Goal: Task Accomplishment & Management: Complete application form

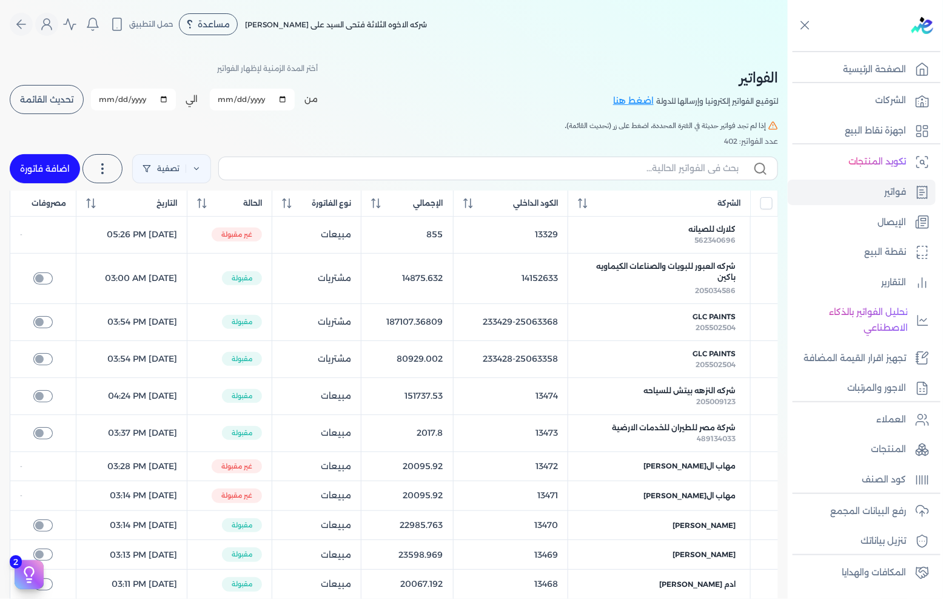
scroll to position [52, 0]
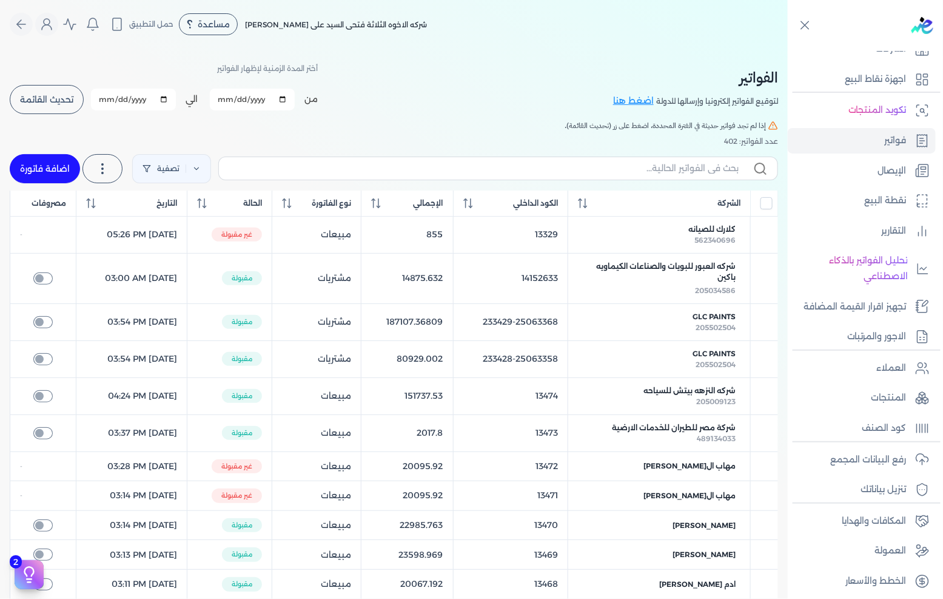
click at [68, 172] on link "اضافة فاتورة" at bounding box center [45, 168] width 70 height 29
select select "EGP"
select select "B"
select select "EGS"
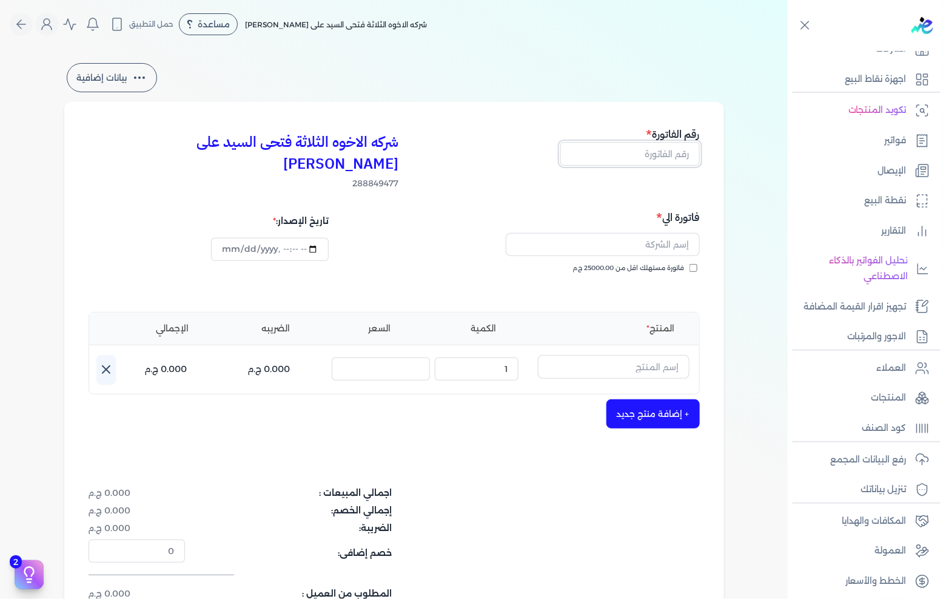
click at [658, 163] on input "text" at bounding box center [631, 153] width 140 height 23
type input "13494"
click at [636, 233] on input "text" at bounding box center [603, 244] width 194 height 23
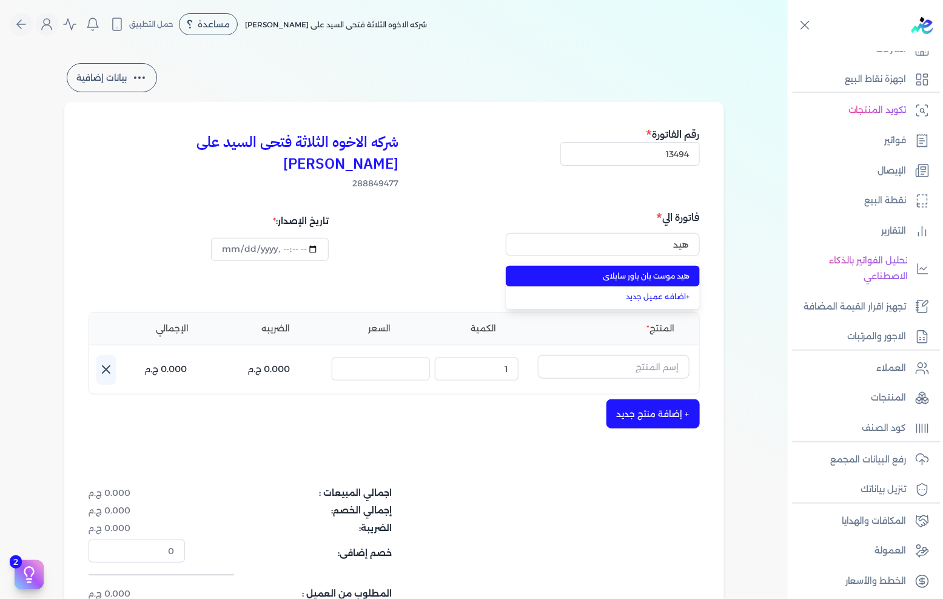
click at [615, 271] on span "هيد موست بان باور سابلاى" at bounding box center [610, 276] width 160 height 11
type input "هيد موست بان باور سابلاى"
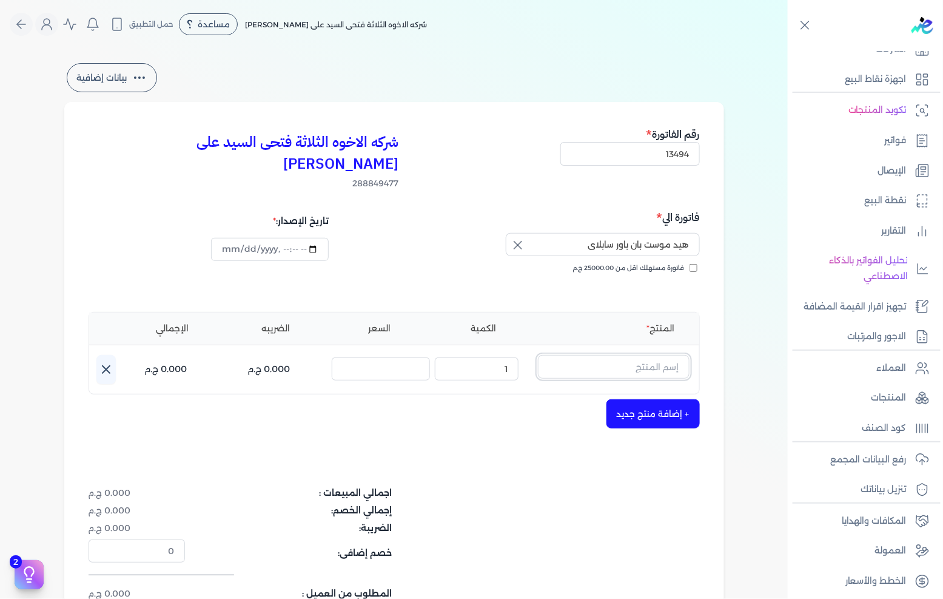
click at [607, 355] on input "text" at bounding box center [614, 366] width 152 height 23
click at [601, 355] on input "text" at bounding box center [614, 366] width 152 height 23
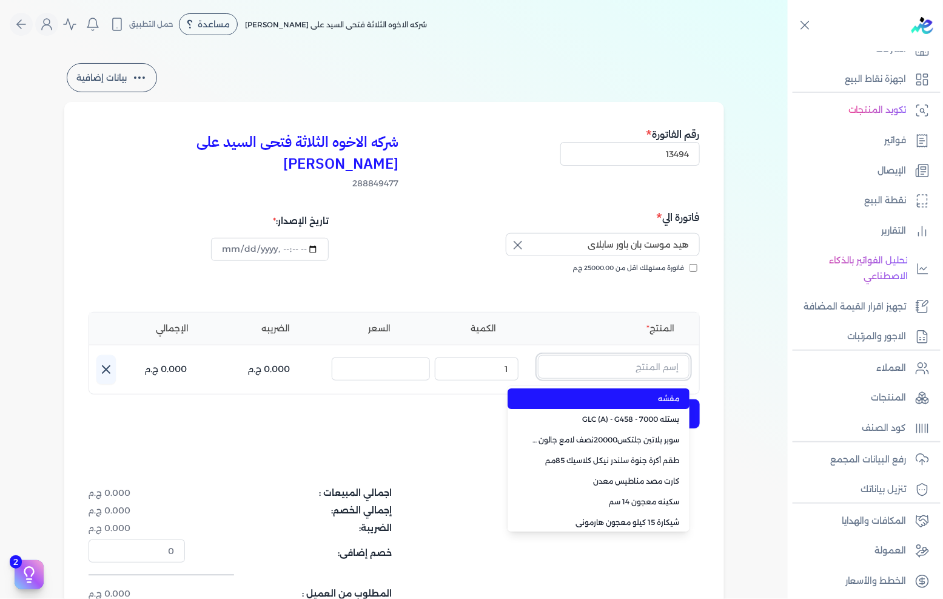
paste input "معجون داي تون 100 شيكارة 15 كجم"
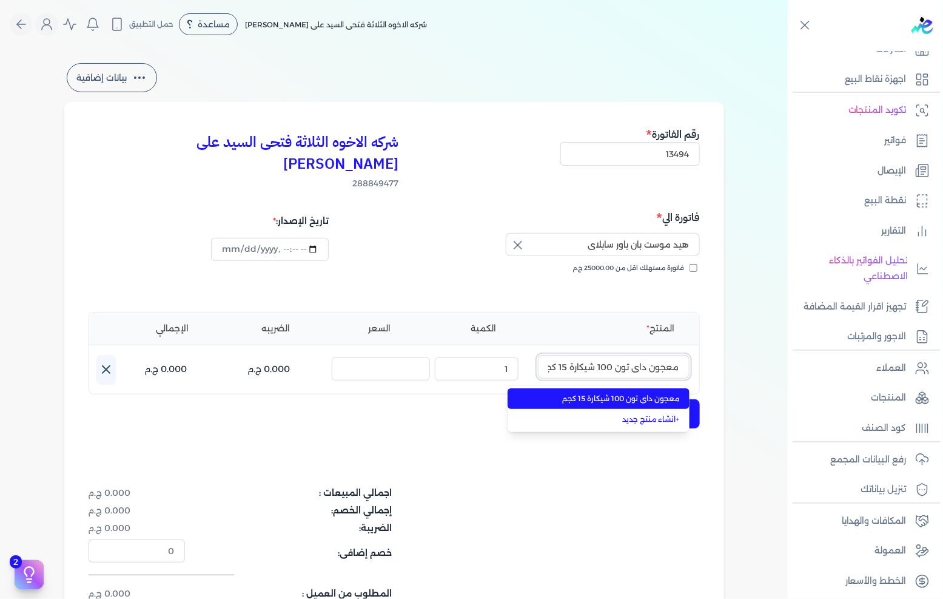
scroll to position [0, -7]
type input "معجون داي تون 100 شيكارة 15 كجم"
click at [605, 393] on span "معجون داي تون 100 شيكارة 15 كجم" at bounding box center [606, 398] width 148 height 11
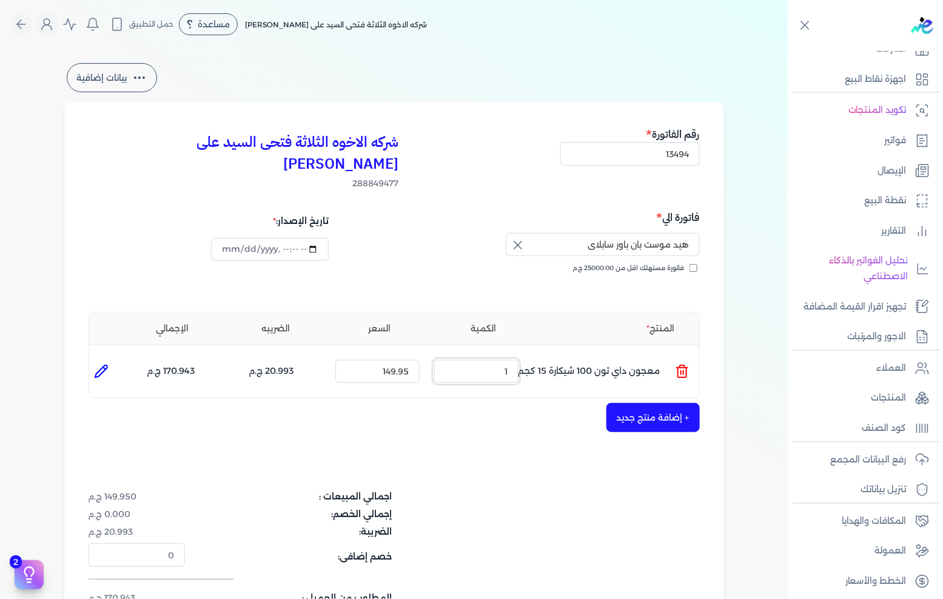
click at [496, 360] on input "1" at bounding box center [476, 371] width 84 height 23
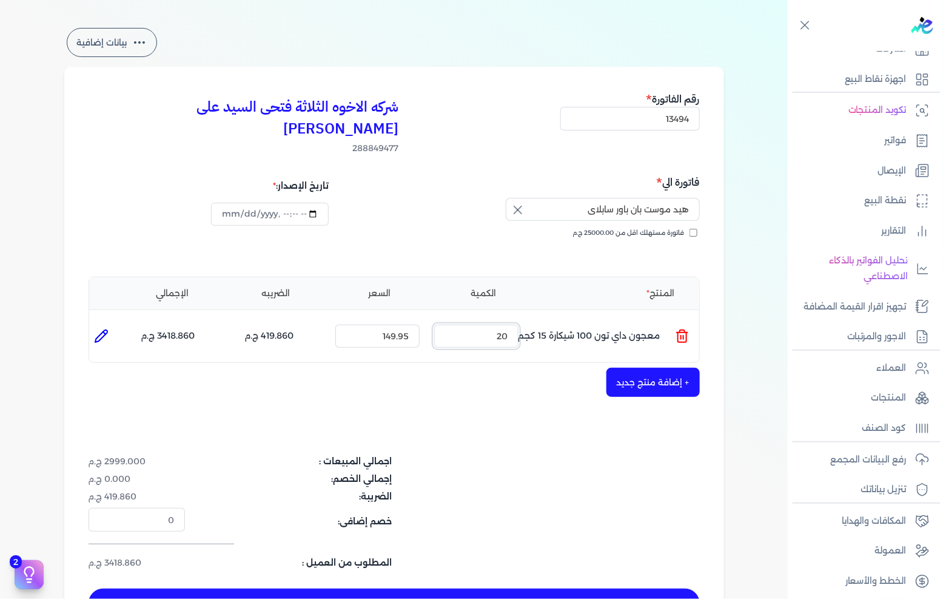
scroll to position [135, 0]
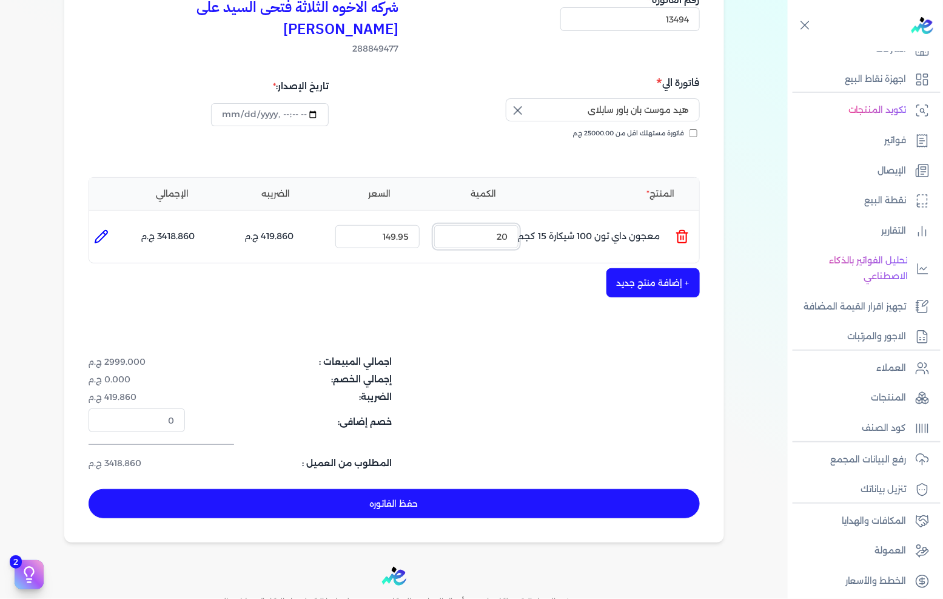
type input "20"
click at [669, 268] on button "+ إضافة منتج جديد" at bounding box center [653, 282] width 93 height 29
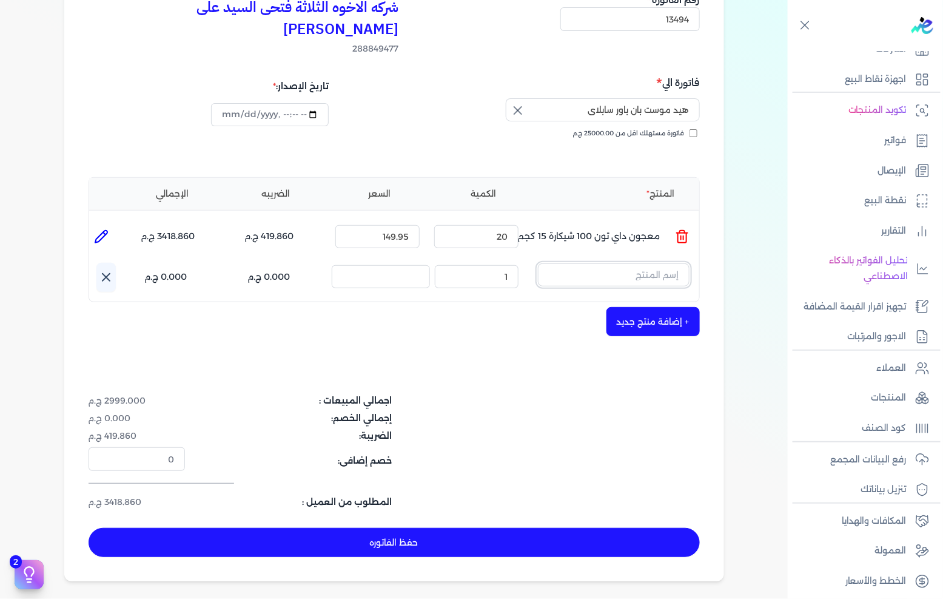
click at [592, 263] on input "text" at bounding box center [614, 274] width 152 height 23
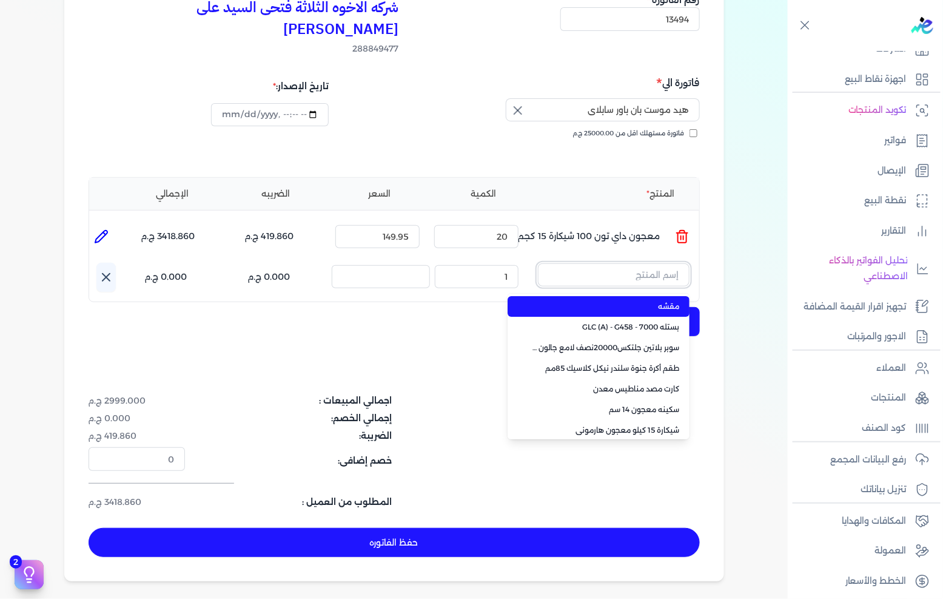
paste input "صبغات سي سي بني 610 عبوة 40 ملي"
type input "صبغات سي سي بني 610 عبوة 40 ملي"
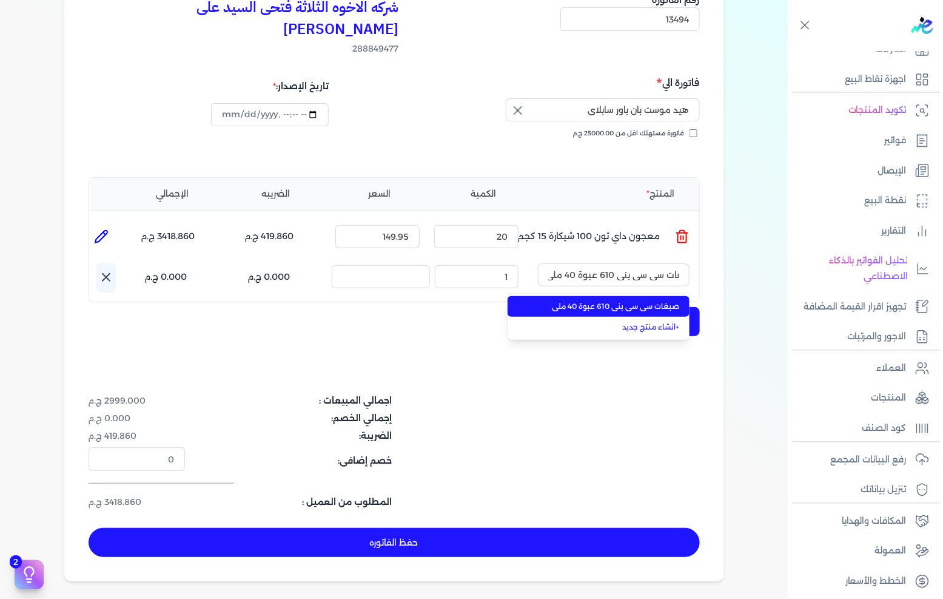
click at [587, 301] on span "صبغات سي سي بني 610 عبوة 40 ملي" at bounding box center [606, 306] width 148 height 11
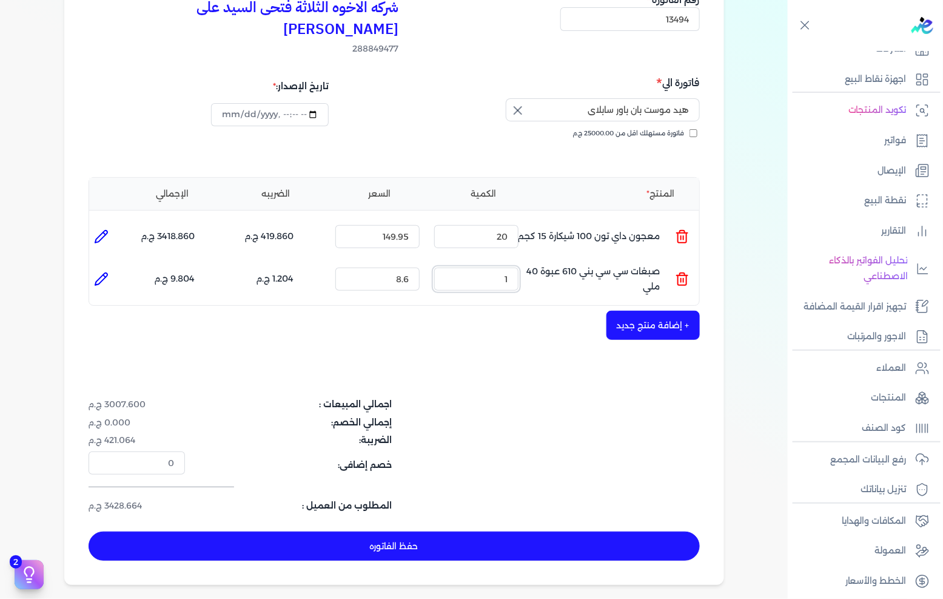
click at [477, 268] on input "1" at bounding box center [476, 279] width 84 height 23
type input "80"
click at [625, 311] on button "+ إضافة منتج جديد" at bounding box center [653, 325] width 93 height 29
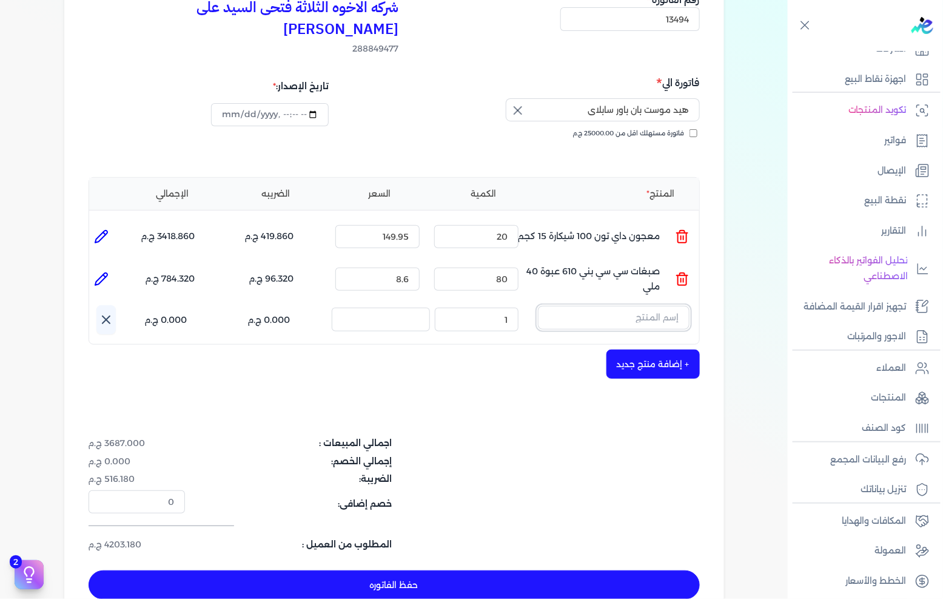
click at [616, 306] on input "text" at bounding box center [614, 317] width 152 height 23
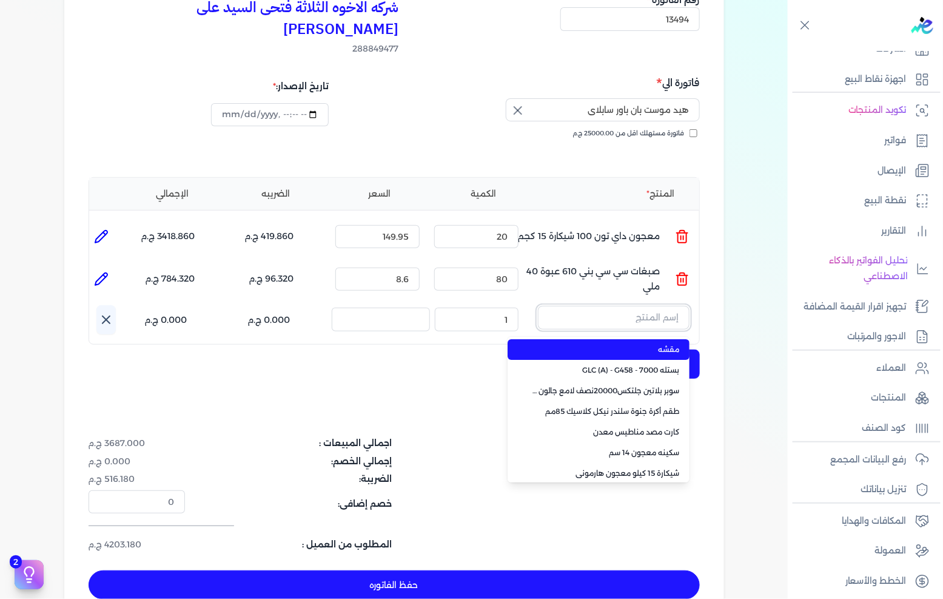
paste input "صبغات سي سي اسود 608 عبوة 40 ملي"
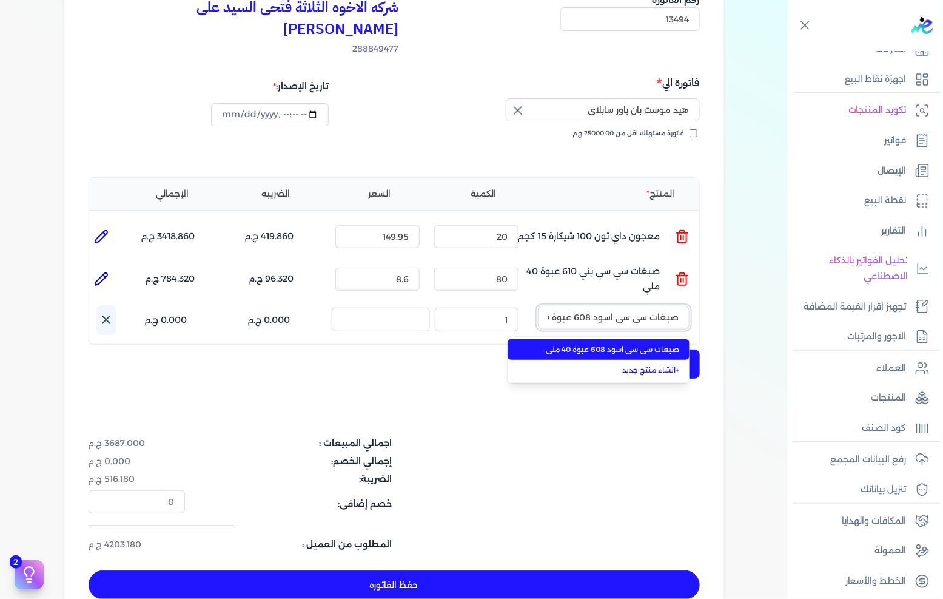
scroll to position [0, -25]
type input "صبغات سي سي اسود 608 عبوة 40 ملي"
drag, startPoint x: 615, startPoint y: 326, endPoint x: 573, endPoint y: 319, distance: 43.1
click at [615, 344] on span "صبغات سي سي اسود 608 عبوة 40 ملي" at bounding box center [606, 349] width 148 height 11
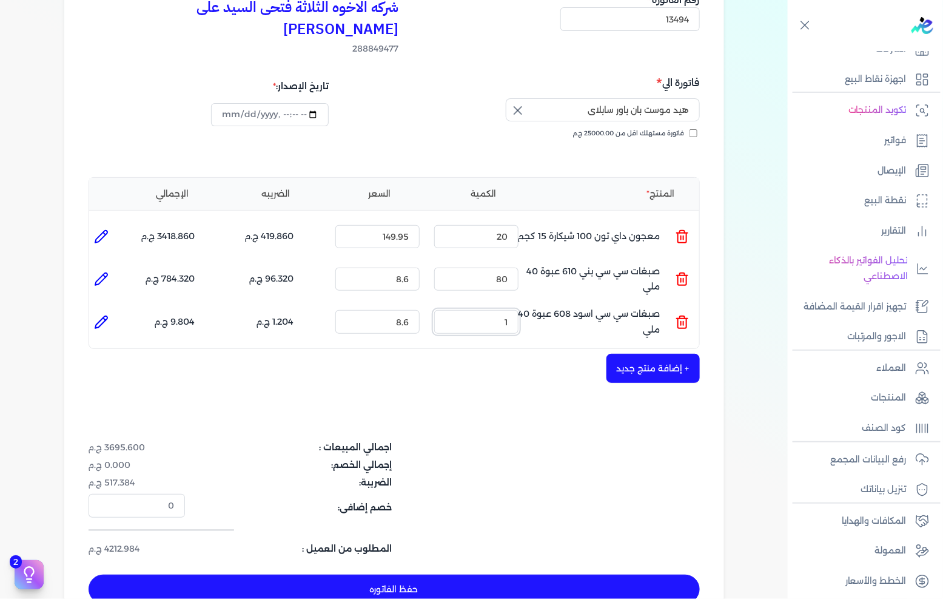
click at [488, 310] on input "1" at bounding box center [476, 321] width 84 height 23
type input "80"
click at [647, 354] on button "+ إضافة منتج جديد" at bounding box center [653, 368] width 93 height 29
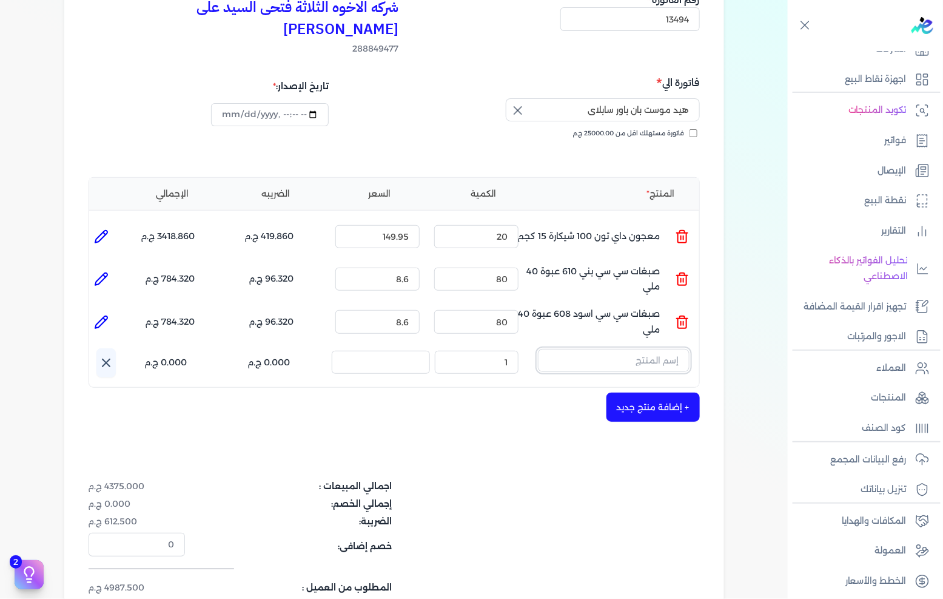
click at [603, 349] on input "text" at bounding box center [614, 360] width 152 height 23
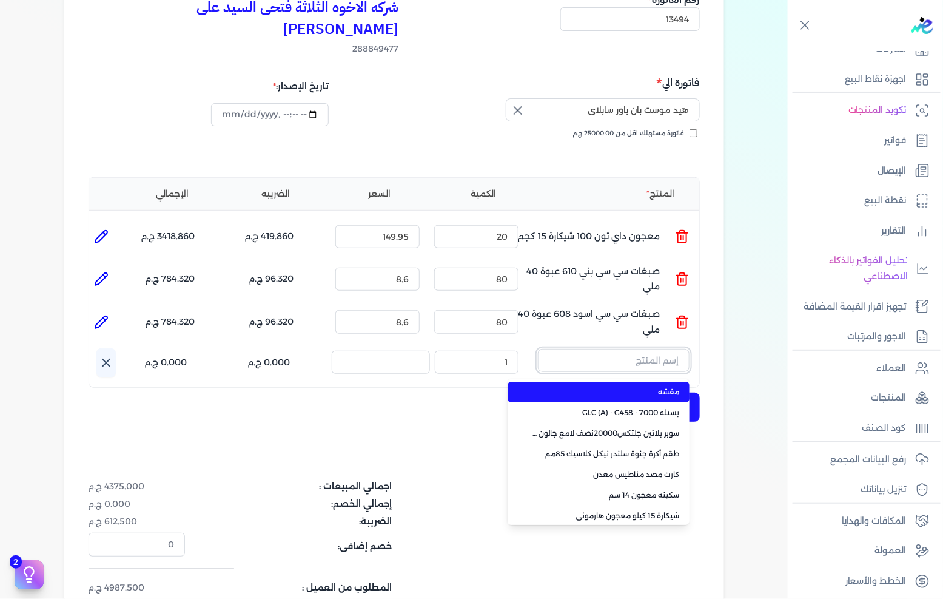
paste input "صبغات سي سي جملي 611 عبوة 40 ملي"
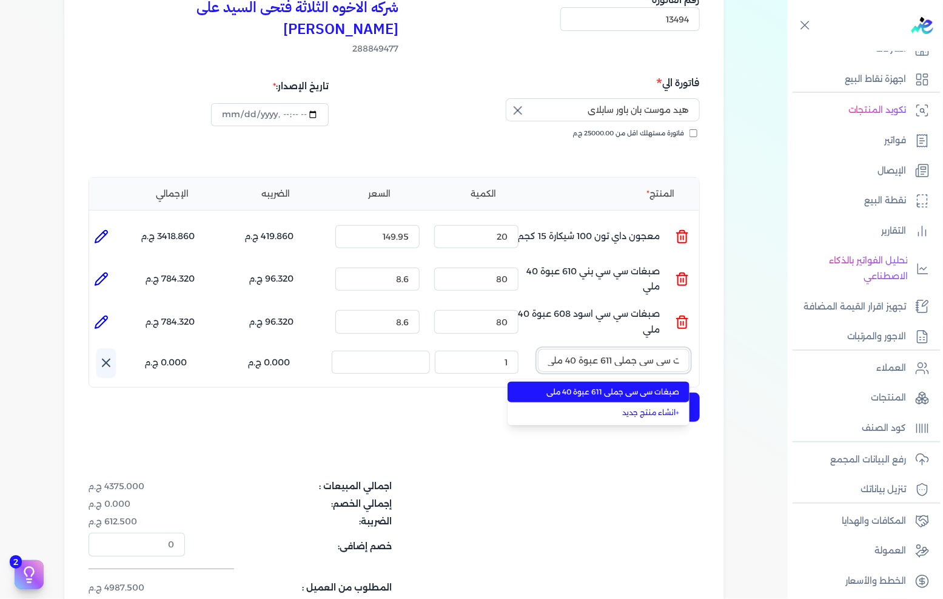
type input "صبغات سي سي جملي 611 عبوة 40 ملي"
click at [607, 386] on span "صبغات سي سي جملي 611 عبوة 40 ملي" at bounding box center [606, 391] width 148 height 11
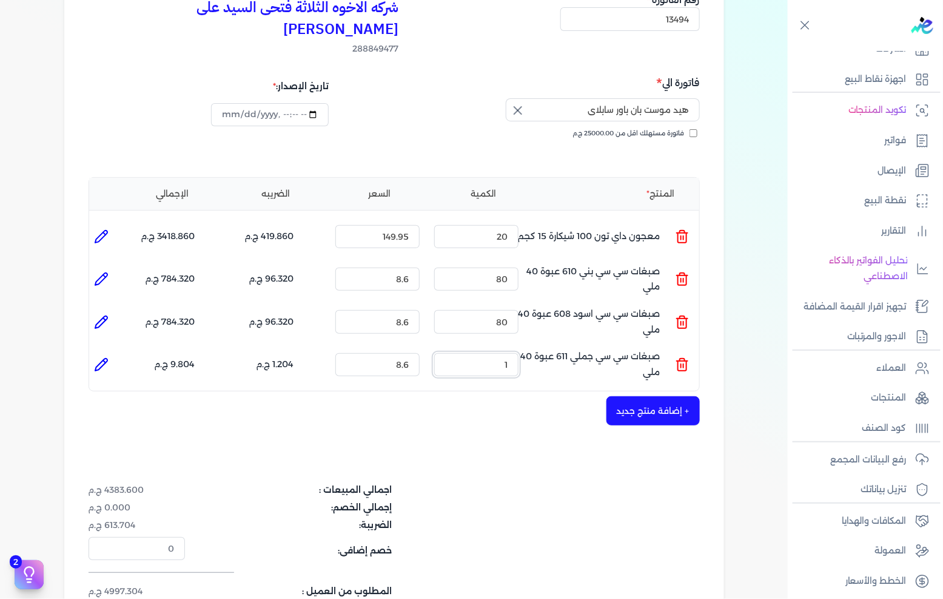
click at [485, 353] on input "1" at bounding box center [476, 364] width 84 height 23
type input "80"
click at [613, 371] on div "شركه الاخوه الثلاثة فتحى السيد على [PERSON_NAME] 288849477 رقم الفاتورة 13494 ف…" at bounding box center [394, 318] width 660 height 703
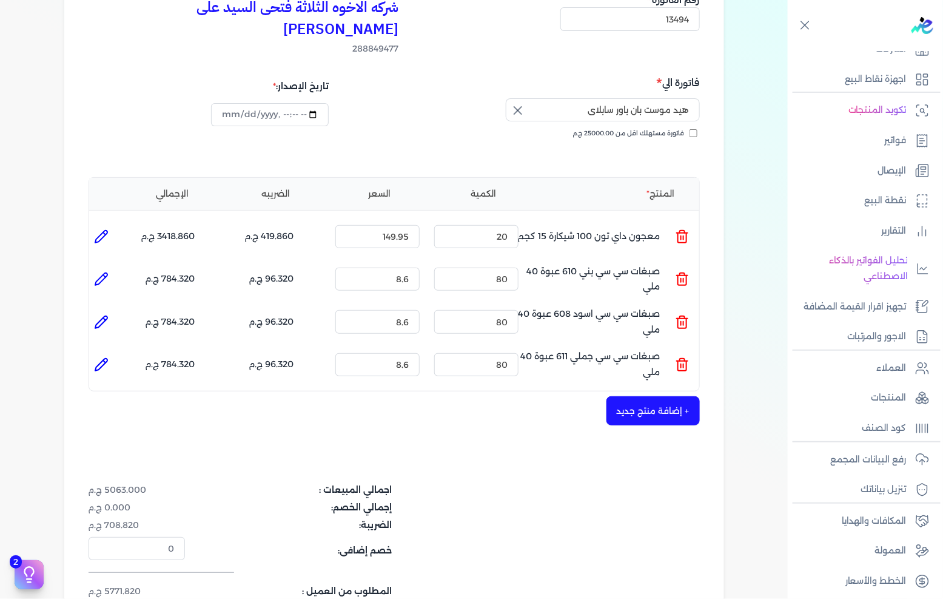
click at [619, 372] on div "شركه الاخوه الثلاثة فتحى السيد على [PERSON_NAME] 288849477 رقم الفاتورة 13494 ف…" at bounding box center [394, 318] width 660 height 703
click at [628, 396] on button "+ إضافة منتج جديد" at bounding box center [653, 410] width 93 height 29
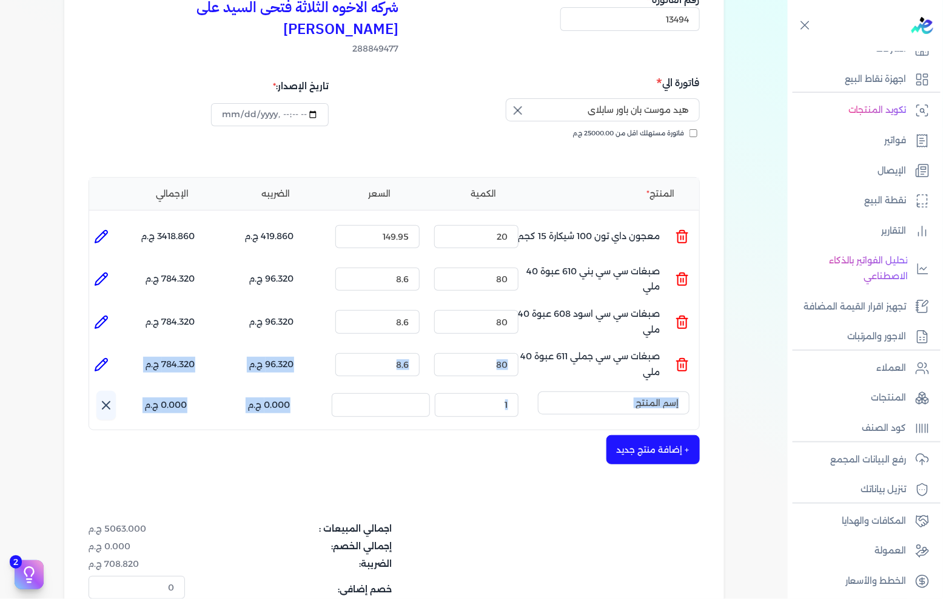
click at [554, 411] on div "شركه الاخوه الثلاثة فتحى السيد على [PERSON_NAME] 288849477 رقم الفاتورة 13494 ف…" at bounding box center [394, 338] width 660 height 742
click at [623, 391] on input "text" at bounding box center [614, 402] width 152 height 23
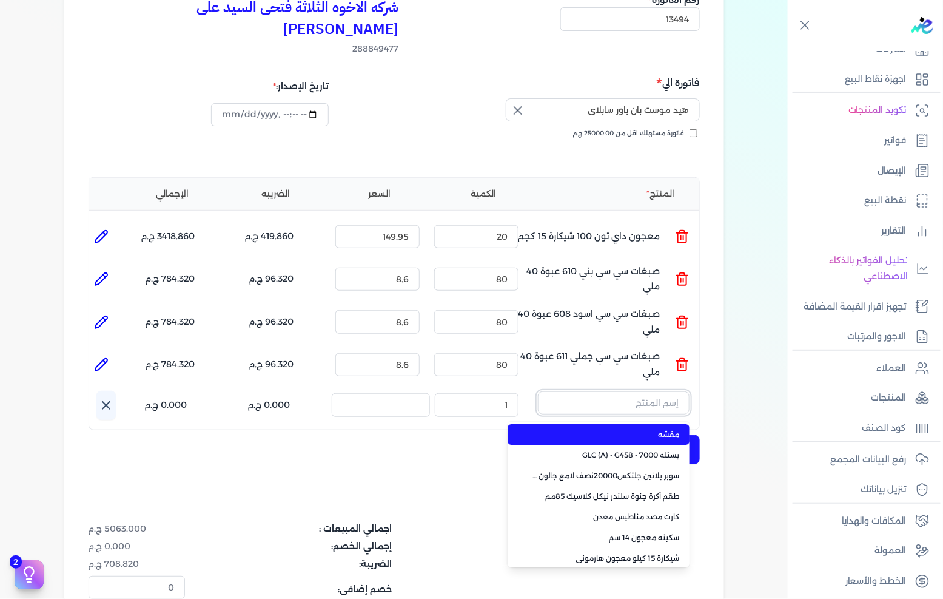
paste input "معجون اكريليك 900 شيكارة 15 كجم"
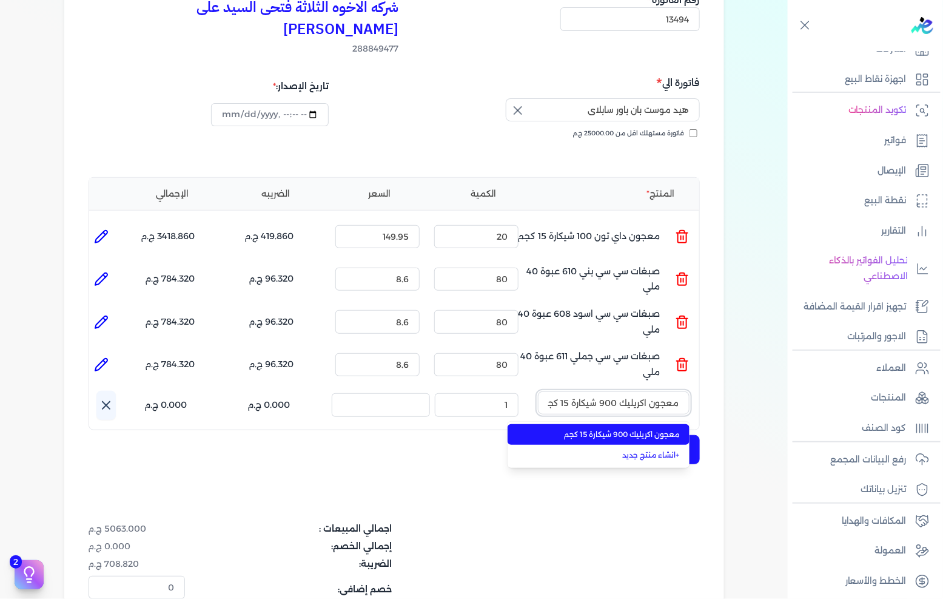
scroll to position [0, -4]
type input "معجون اكريليك 900 شيكارة 15 كجم"
click at [602, 429] on span "معجون اكريليك 900 شيكارة 15 كجم" at bounding box center [606, 434] width 148 height 11
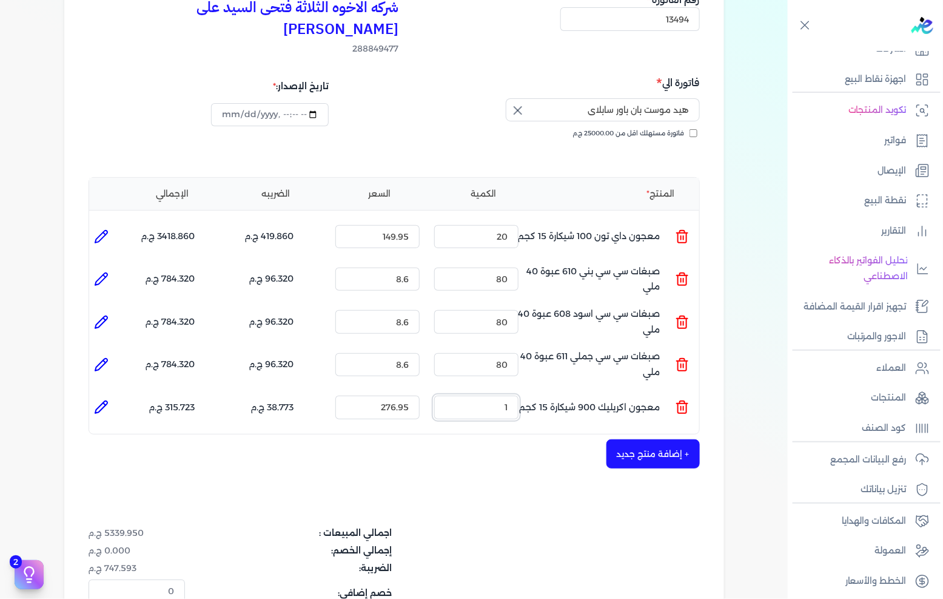
click at [499, 396] on input "1" at bounding box center [476, 407] width 84 height 23
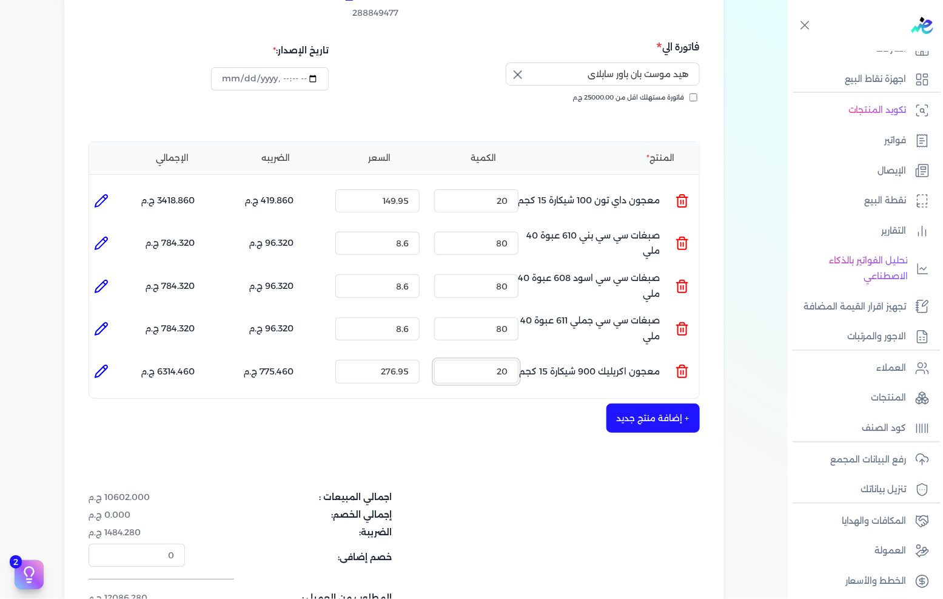
scroll to position [202, 0]
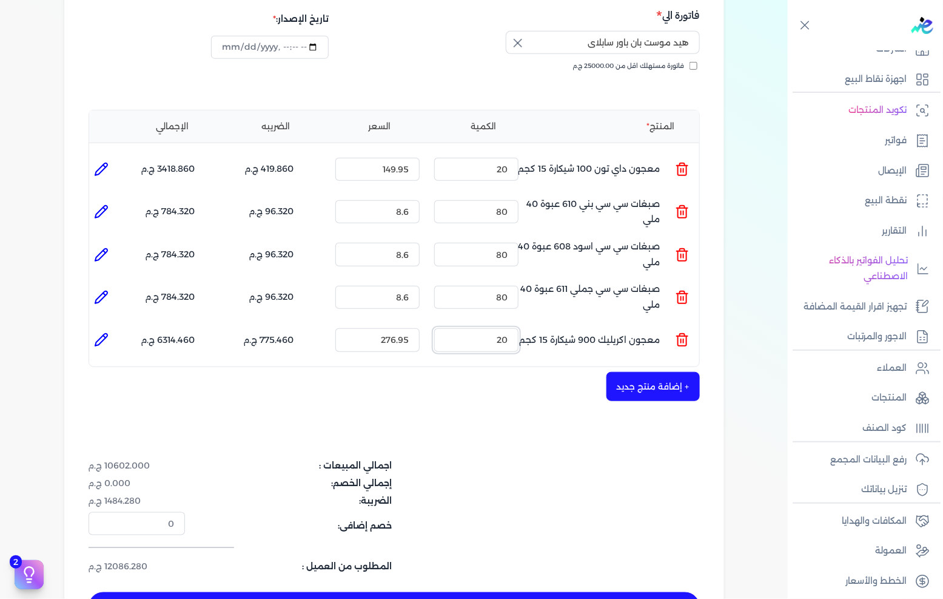
type input "20"
click at [644, 372] on button "+ إضافة منتج جديد" at bounding box center [653, 386] width 93 height 29
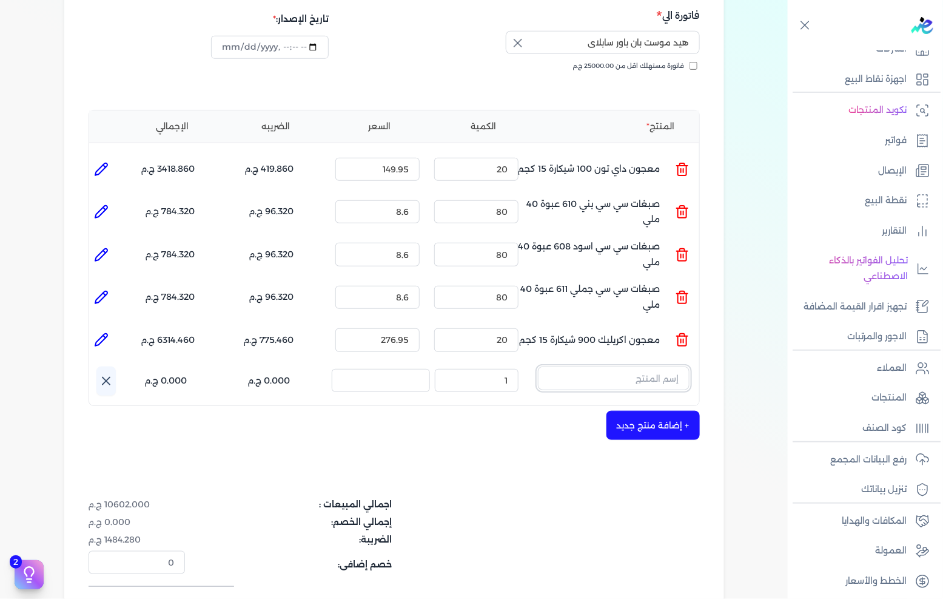
click at [629, 366] on input "text" at bounding box center [614, 377] width 152 height 23
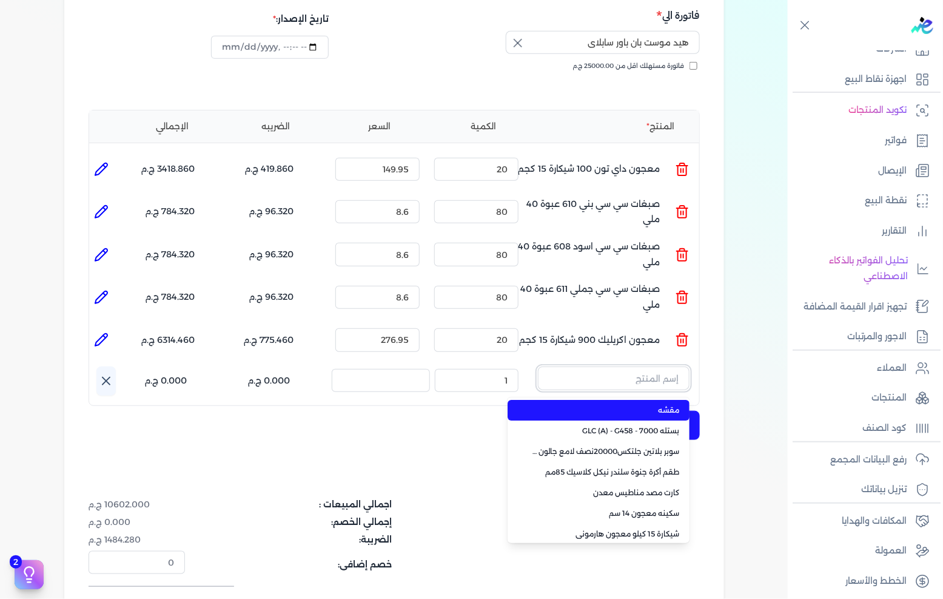
paste input "معجون شروخ فل تايم 013 علبة 1 لتر"
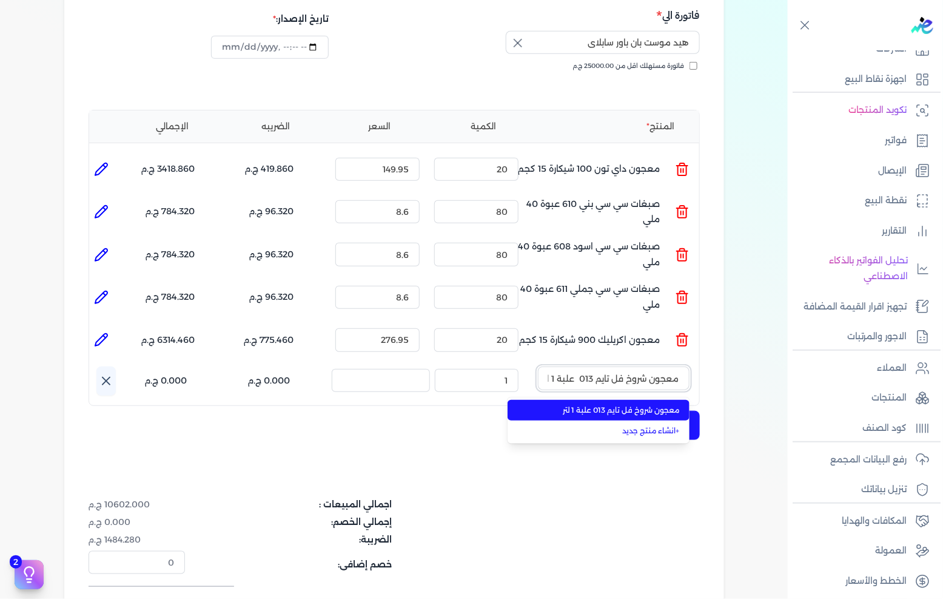
scroll to position [0, -7]
type input "معجون شروخ فل تايم 013 علبة 1 لتر"
click at [610, 405] on span "معجون شروخ فل تايم 013 علبة 1 لتر" at bounding box center [606, 410] width 148 height 11
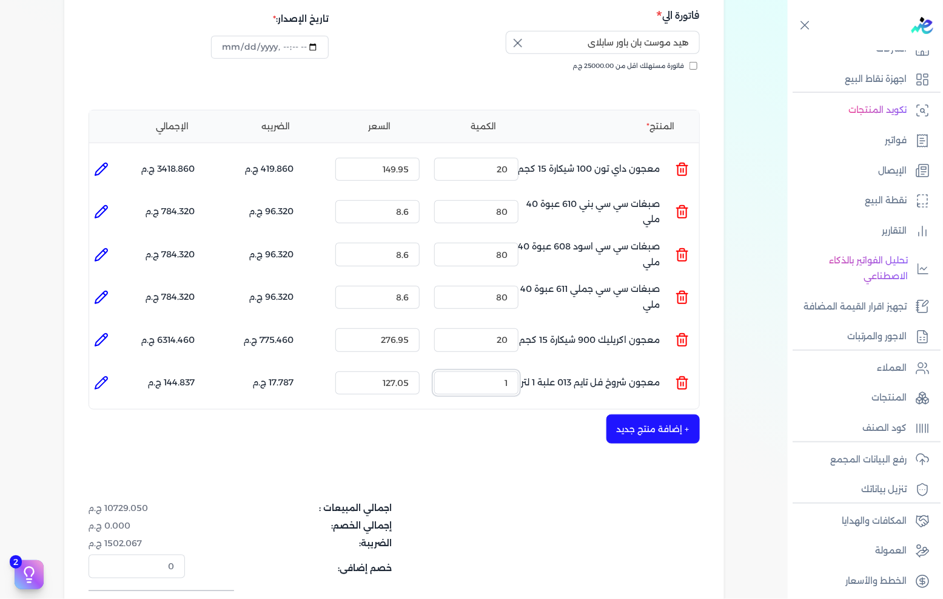
click at [476, 371] on input "1" at bounding box center [476, 382] width 84 height 23
drag, startPoint x: 476, startPoint y: 367, endPoint x: 858, endPoint y: 358, distance: 382.3
click at [477, 371] on input "1" at bounding box center [476, 382] width 84 height 23
type input "30"
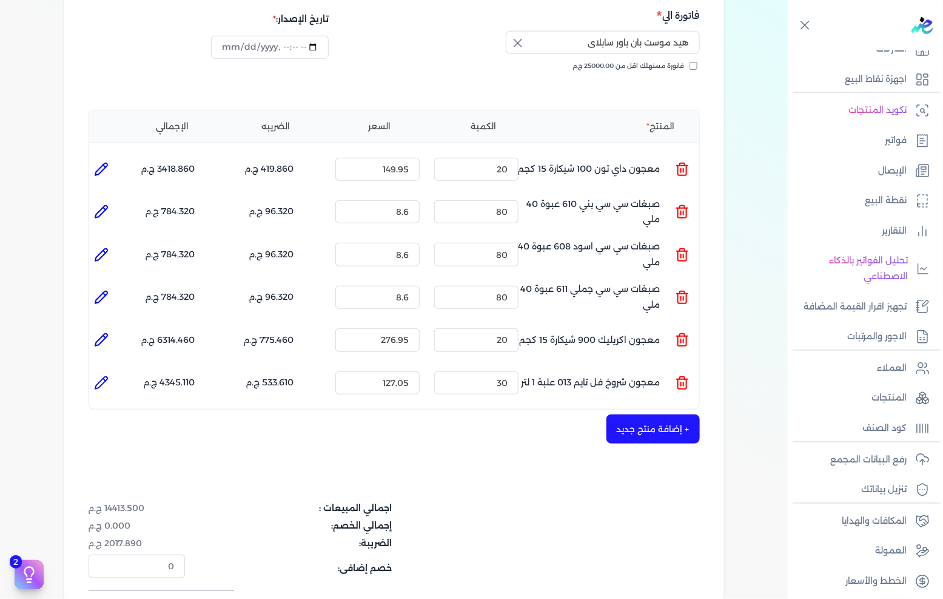
click at [662, 420] on button "+ إضافة منتج جديد" at bounding box center [653, 428] width 93 height 29
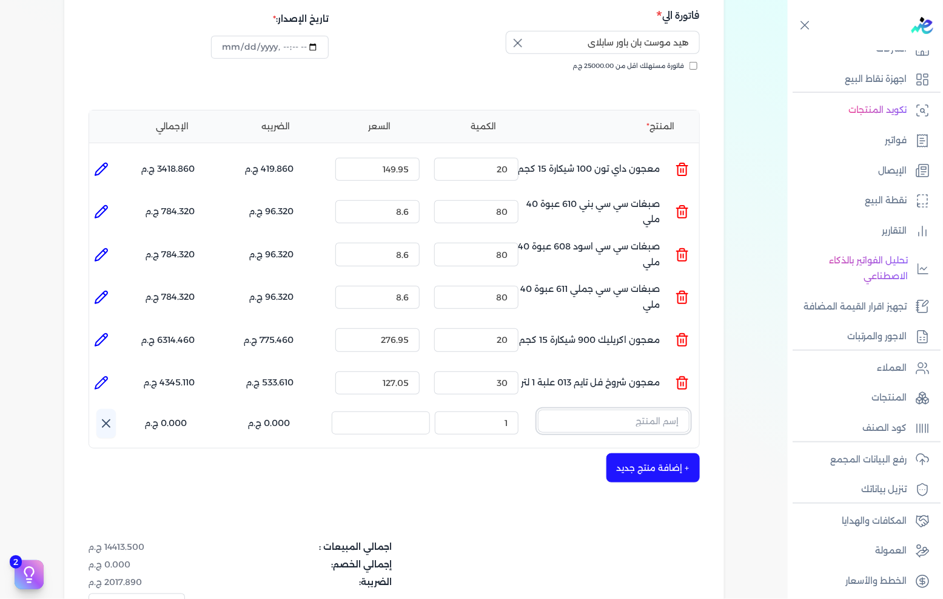
click at [607, 409] on input "text" at bounding box center [614, 420] width 152 height 23
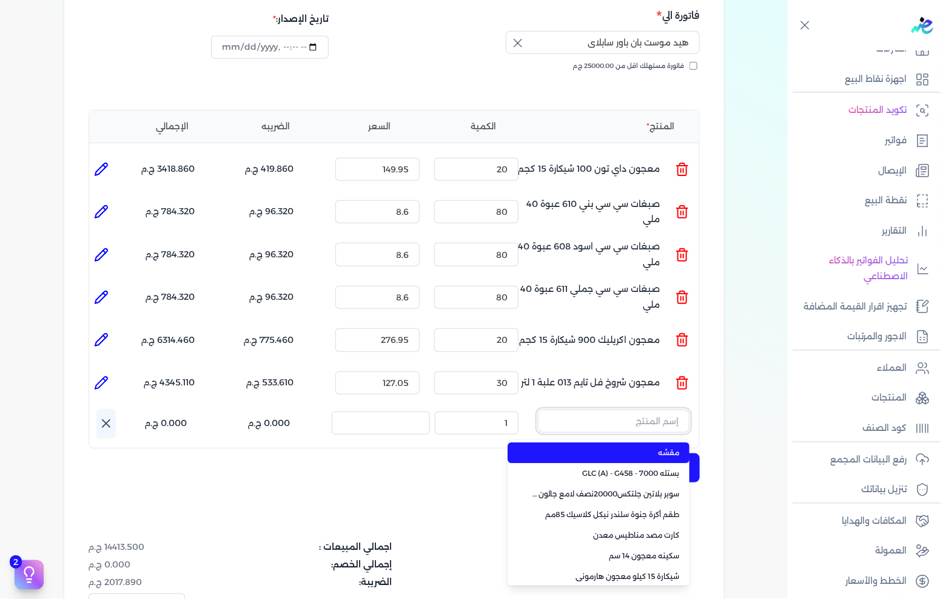
paste input "ورنيش بيور 1901 علبة 0.900 لتر"
type input "ورنيش بيور 1901 علبة 0.900 لتر"
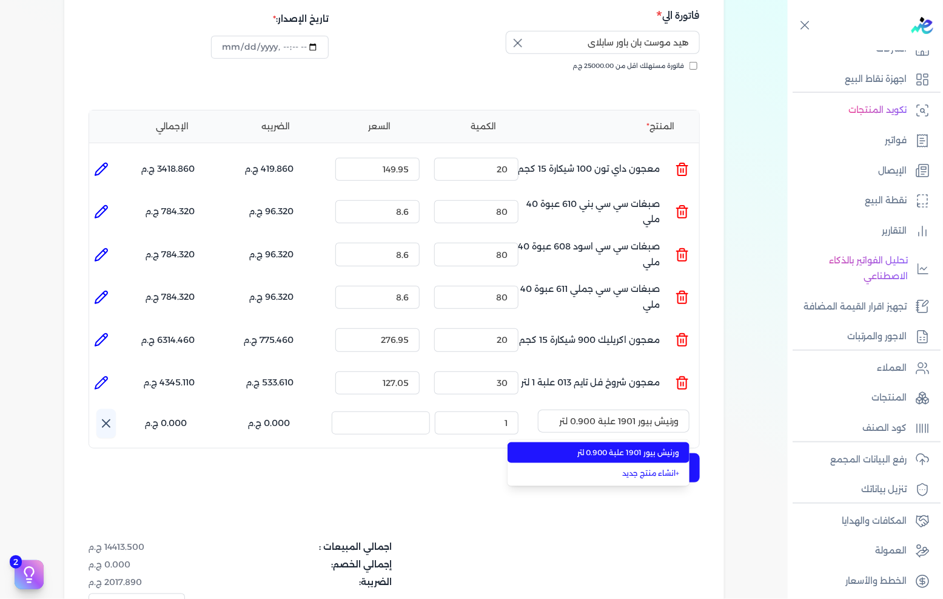
click at [577, 442] on li "ورنيش بيور 1901 علبة 0.900 لتر" at bounding box center [599, 452] width 182 height 21
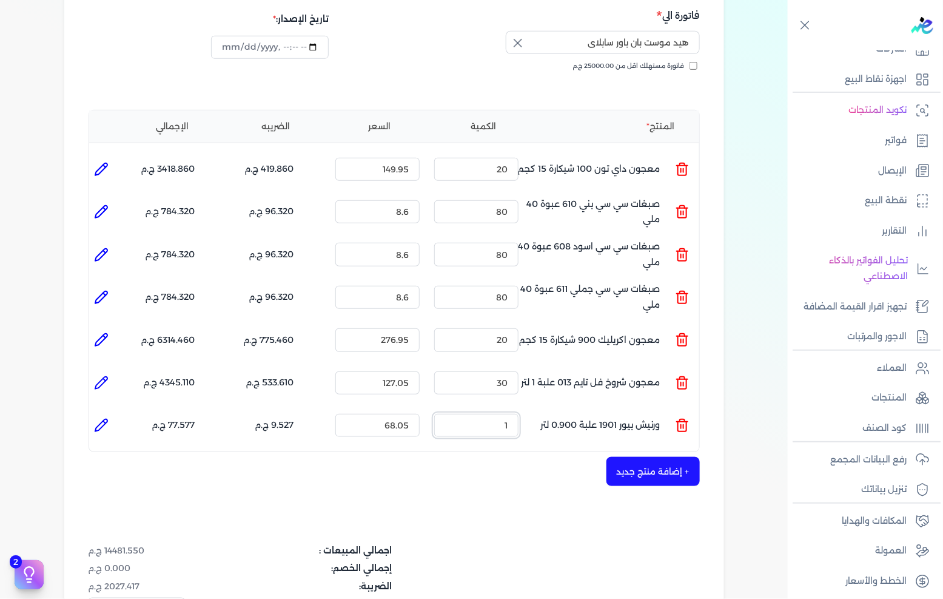
click at [511, 414] on input "1" at bounding box center [476, 425] width 84 height 23
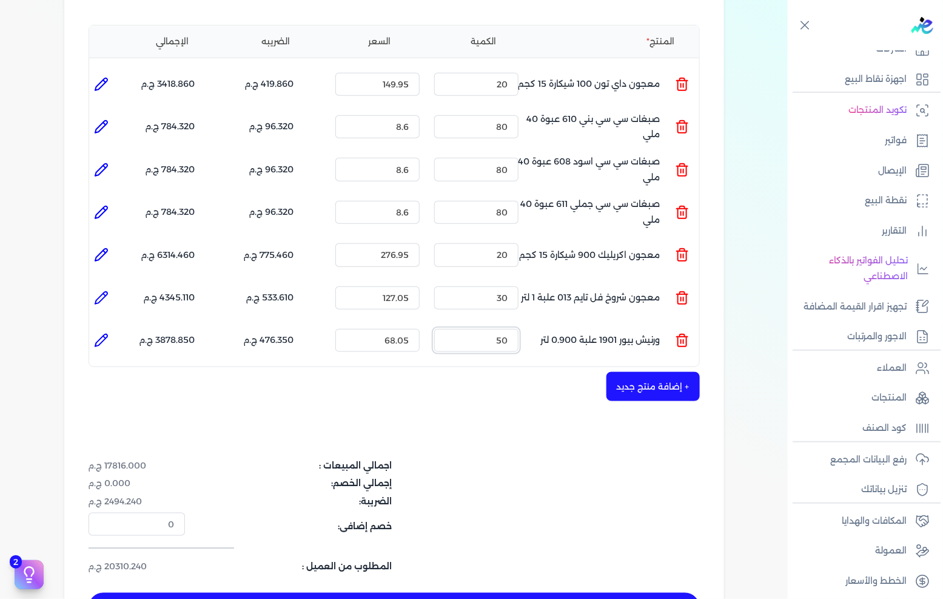
scroll to position [337, 0]
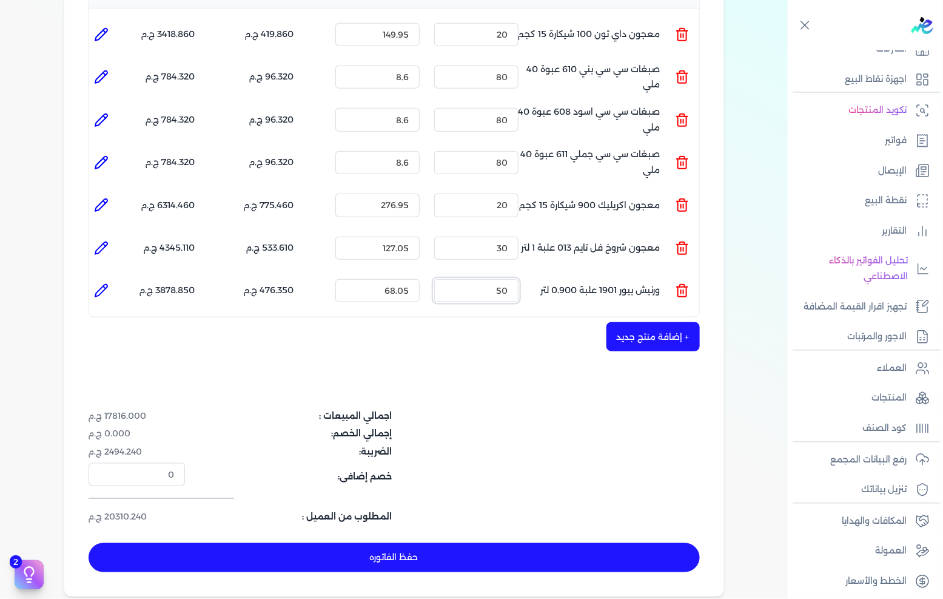
type input "50"
click at [635, 322] on button "+ إضافة منتج جديد" at bounding box center [653, 336] width 93 height 29
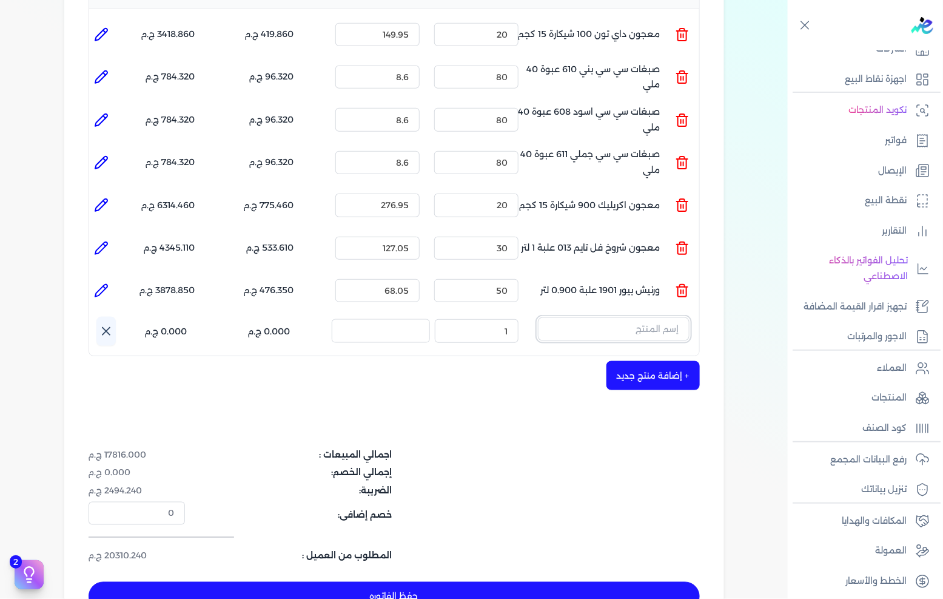
click at [616, 317] on input "text" at bounding box center [614, 328] width 152 height 23
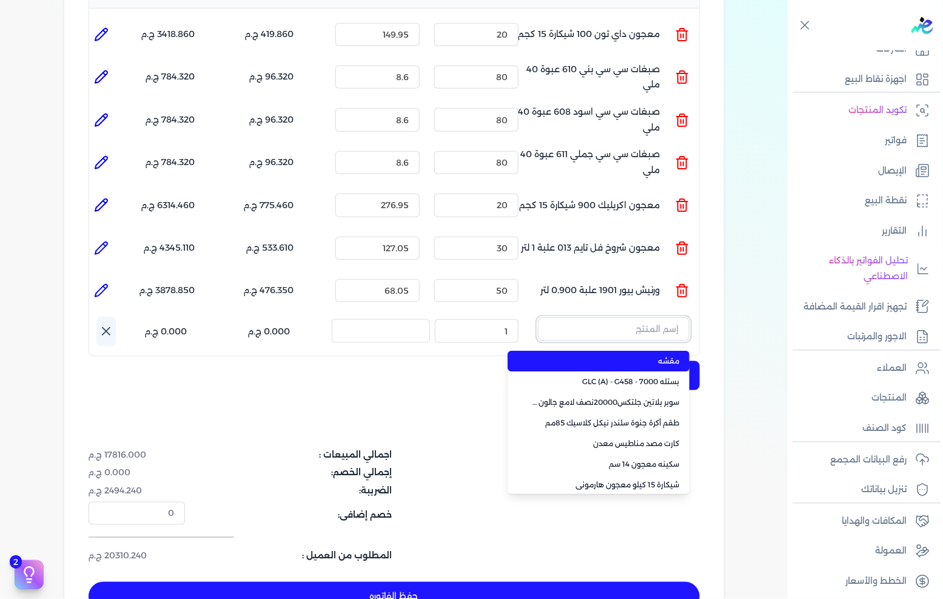
paste input "غيار فتلة 10سم ملون كيس"
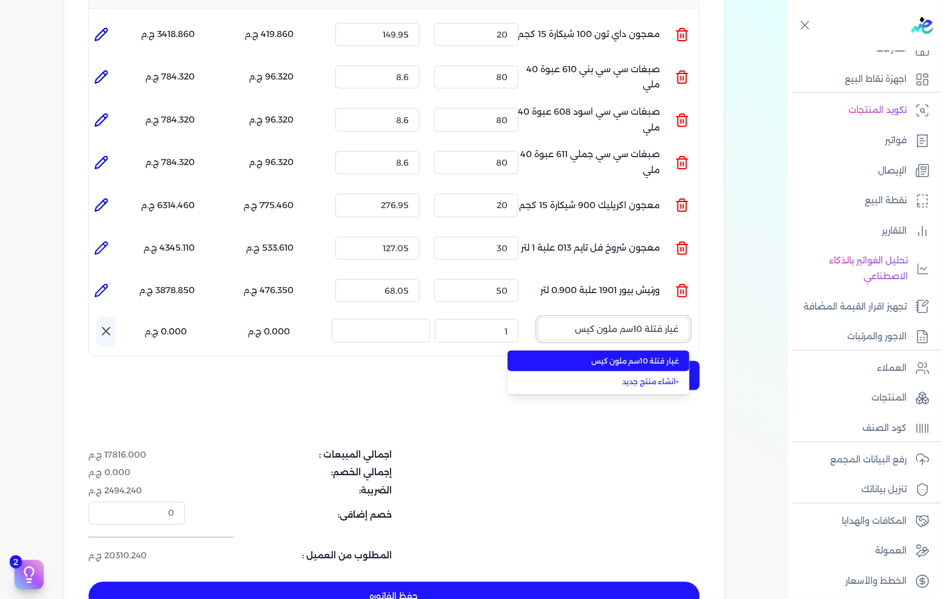
type input "غيار فتلة 10سم ملون كيس"
click at [596, 355] on span "غيار فتلة 10سم ملون كيس" at bounding box center [606, 360] width 148 height 11
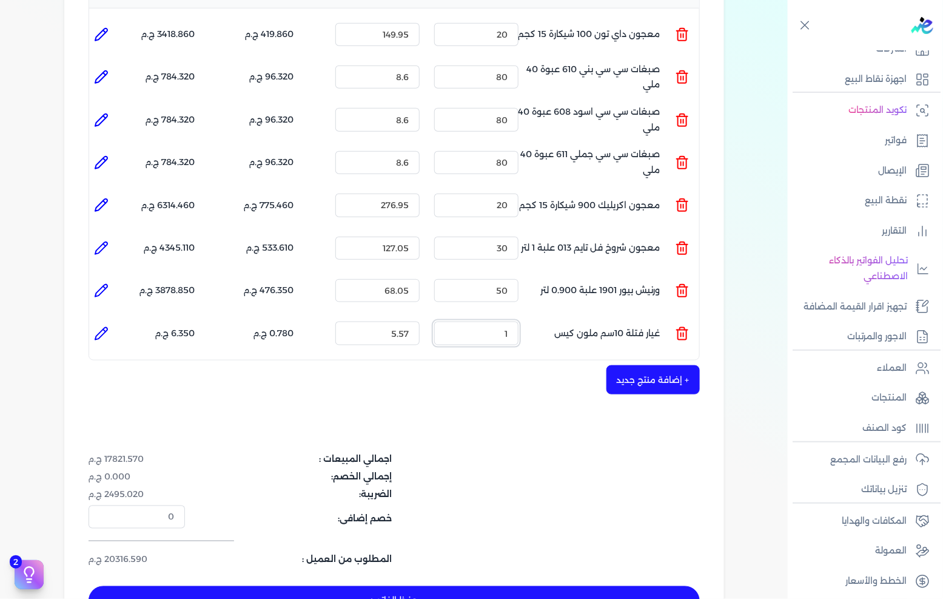
click at [489, 322] on input "1" at bounding box center [476, 333] width 84 height 23
drag, startPoint x: 489, startPoint y: 312, endPoint x: 943, endPoint y: 372, distance: 457.6
click at [496, 322] on input "1" at bounding box center [476, 333] width 84 height 23
type input "58"
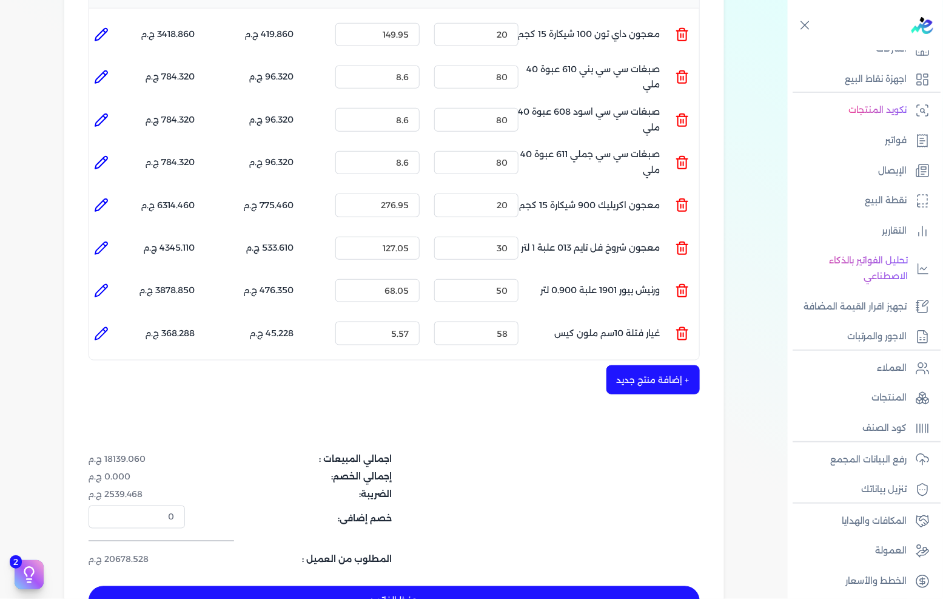
click at [674, 365] on button "+ إضافة منتج جديد" at bounding box center [653, 379] width 93 height 29
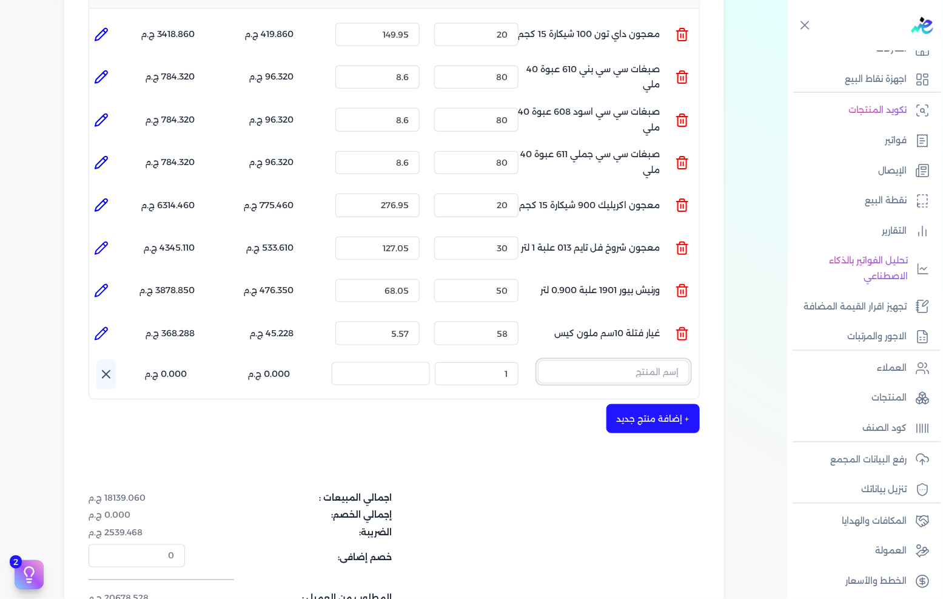
click at [645, 360] on input "text" at bounding box center [614, 371] width 152 height 23
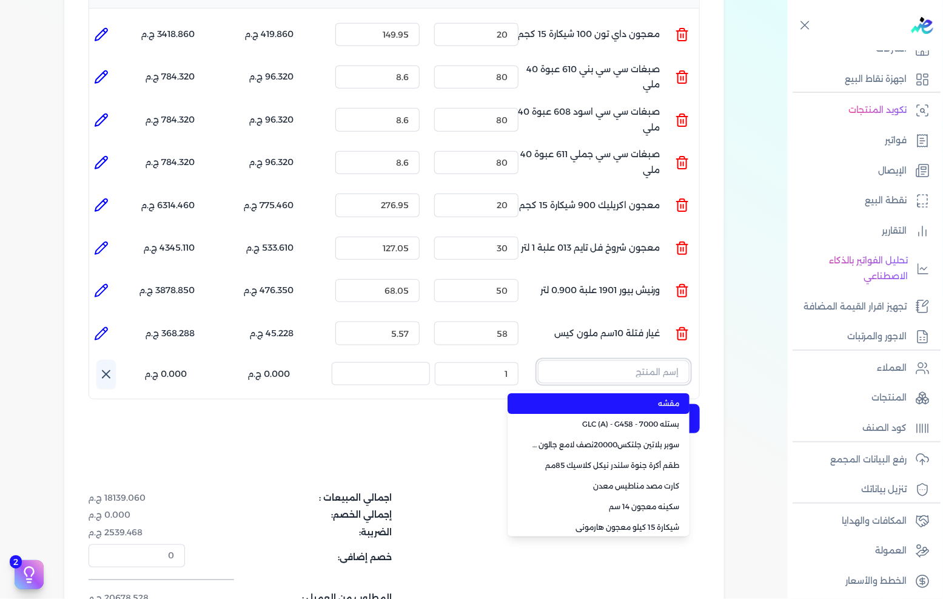
paste input "لصق دوكو سويدية أخضر 30 متر 2 بوصة"
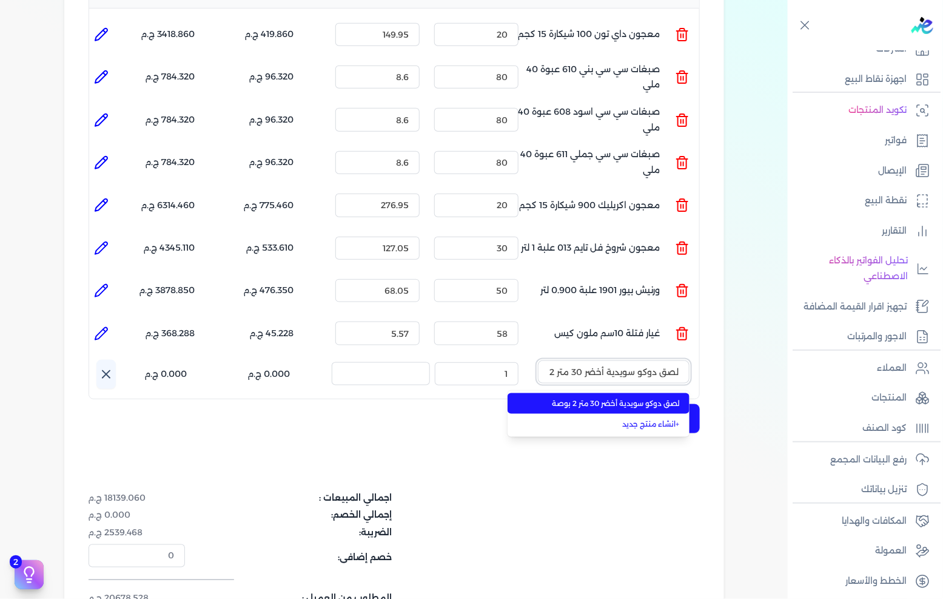
scroll to position [0, -20]
type input "لصق دوكو سويدية أخضر 30 متر 2 بوصة"
click at [619, 393] on li "لصق دوكو سويدية أخضر 30 متر 2 بوصة" at bounding box center [599, 403] width 182 height 21
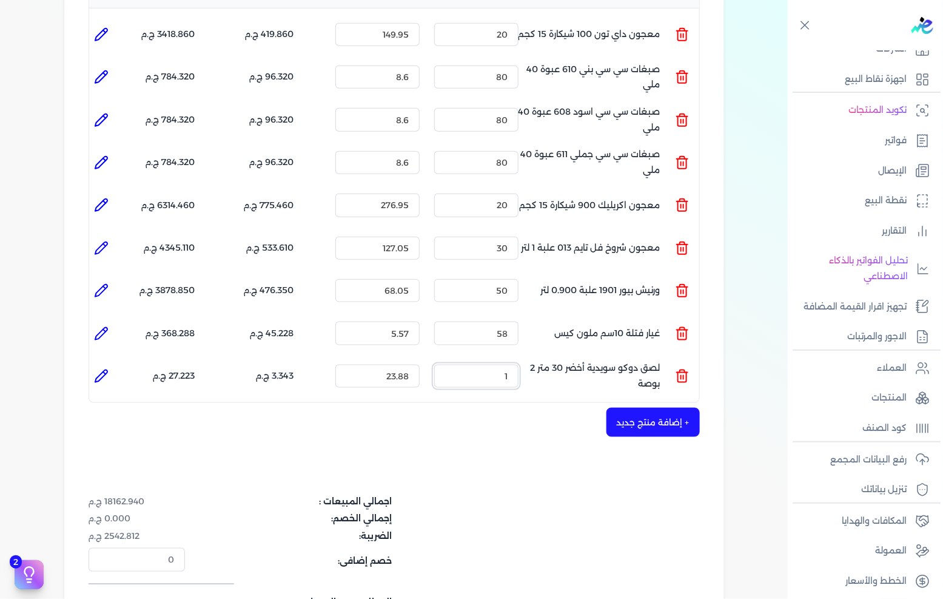
click at [483, 365] on input "1" at bounding box center [476, 376] width 84 height 23
type input "2"
type input "0"
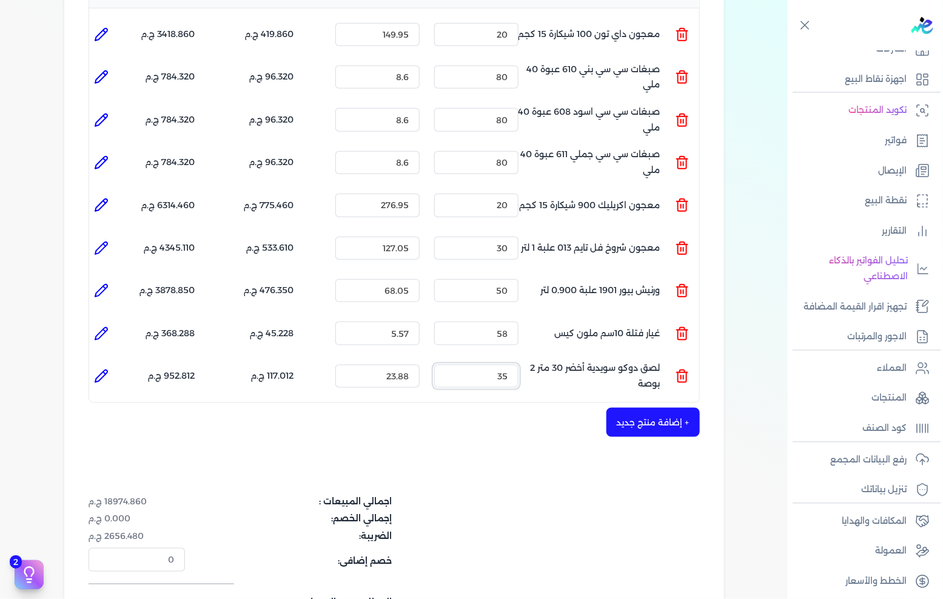
type input "35"
click at [647, 415] on div "شركه الاخوه الثلاثة فتحى السيد على [PERSON_NAME] 288849477 رقم الفاتورة 13494 ف…" at bounding box center [394, 223] width 660 height 917
click at [645, 409] on button "+ إضافة منتج جديد" at bounding box center [653, 422] width 93 height 29
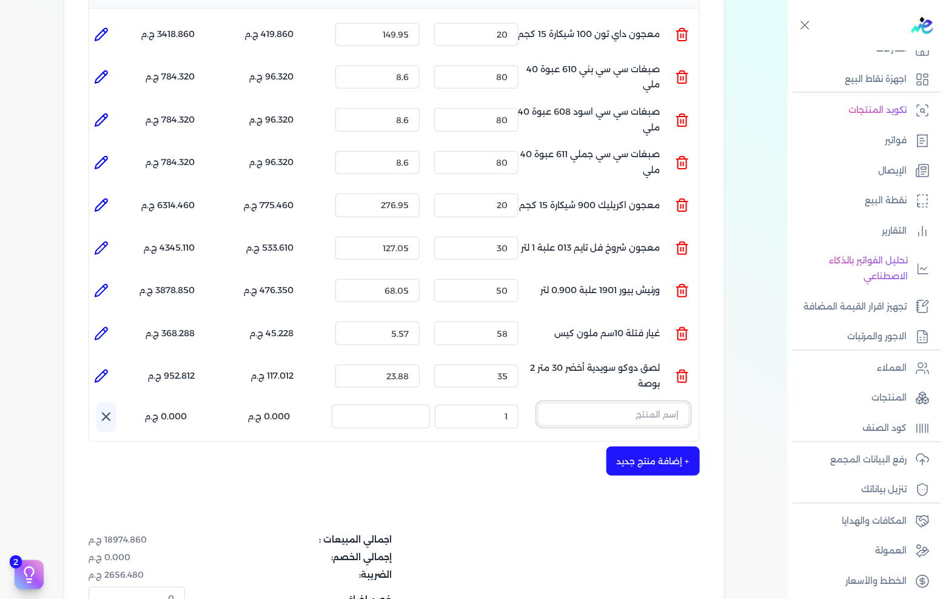
click at [607, 403] on input "text" at bounding box center [614, 414] width 152 height 23
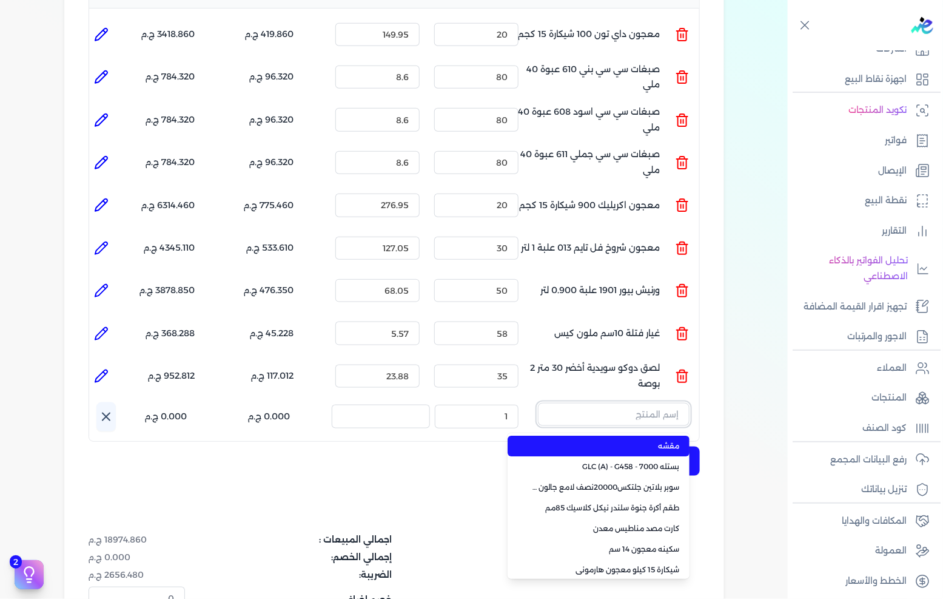
paste input "غيار فتلة خضراء ( 105-23 )"
type input "غيار فتلة خضراء ( 105-23 )"
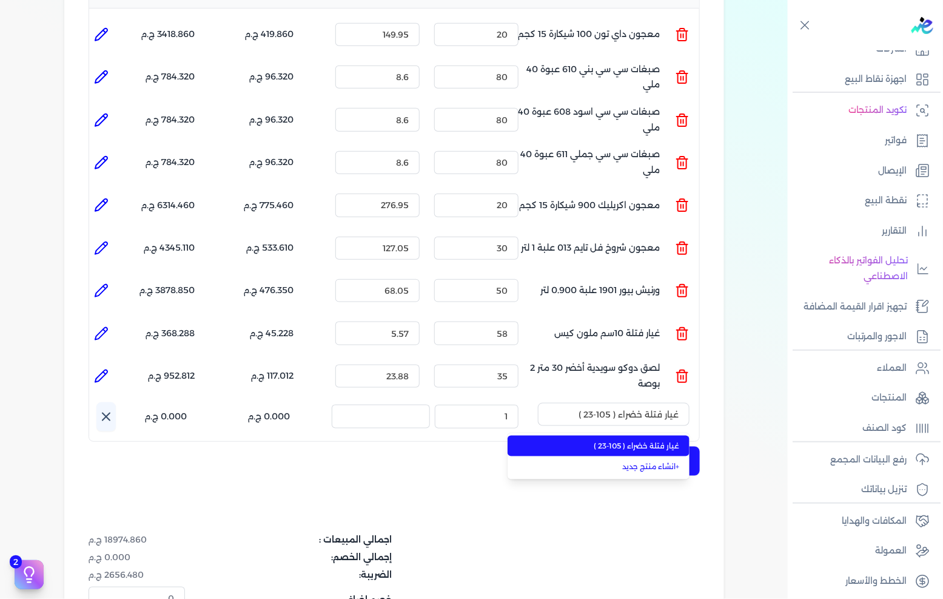
click at [595, 440] on span "غيار فتلة خضراء ( 105-23 )" at bounding box center [606, 445] width 148 height 11
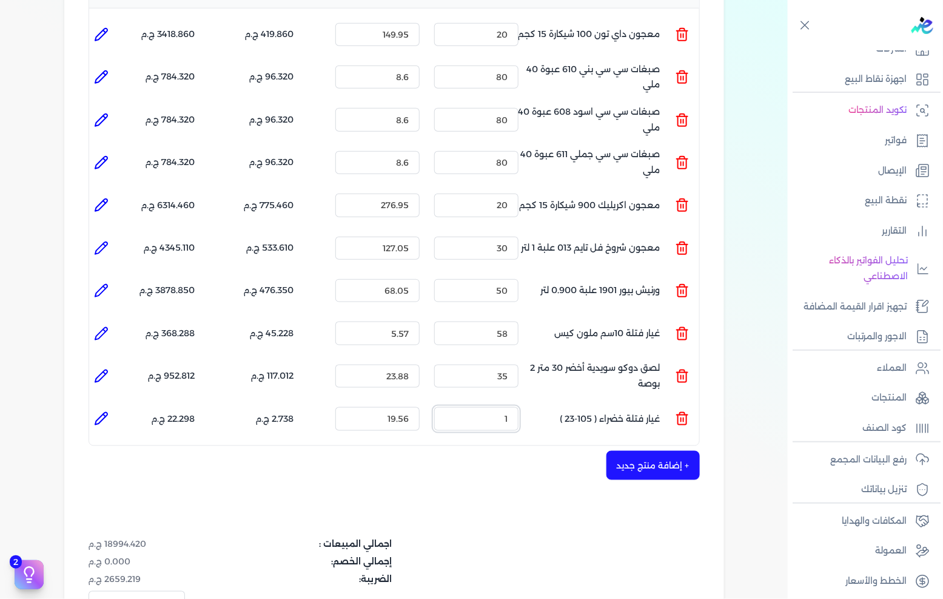
click at [510, 407] on input "1" at bounding box center [476, 418] width 84 height 23
type input "35"
click at [638, 451] on button "+ إضافة منتج جديد" at bounding box center [653, 465] width 93 height 29
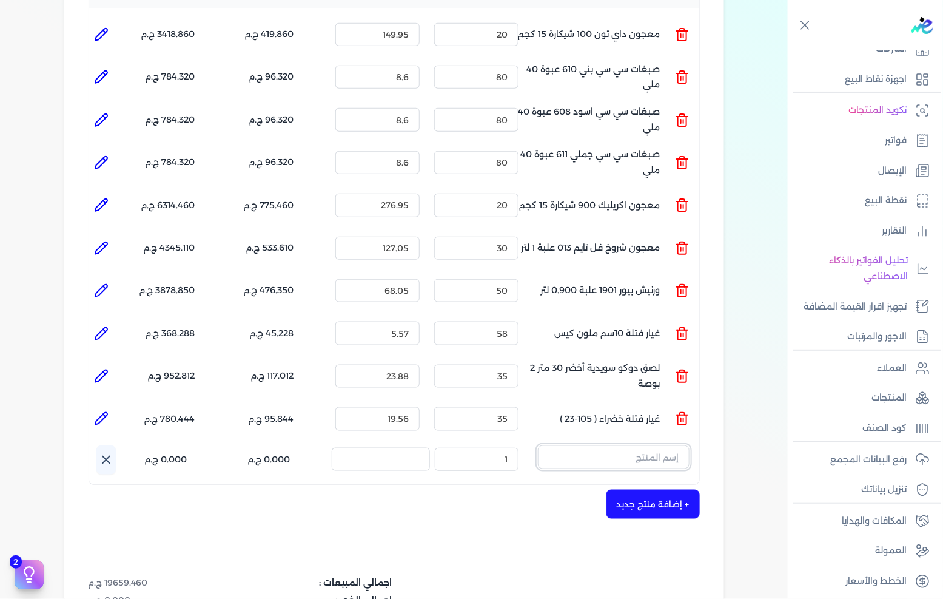
click at [593, 445] on input "text" at bounding box center [614, 456] width 152 height 23
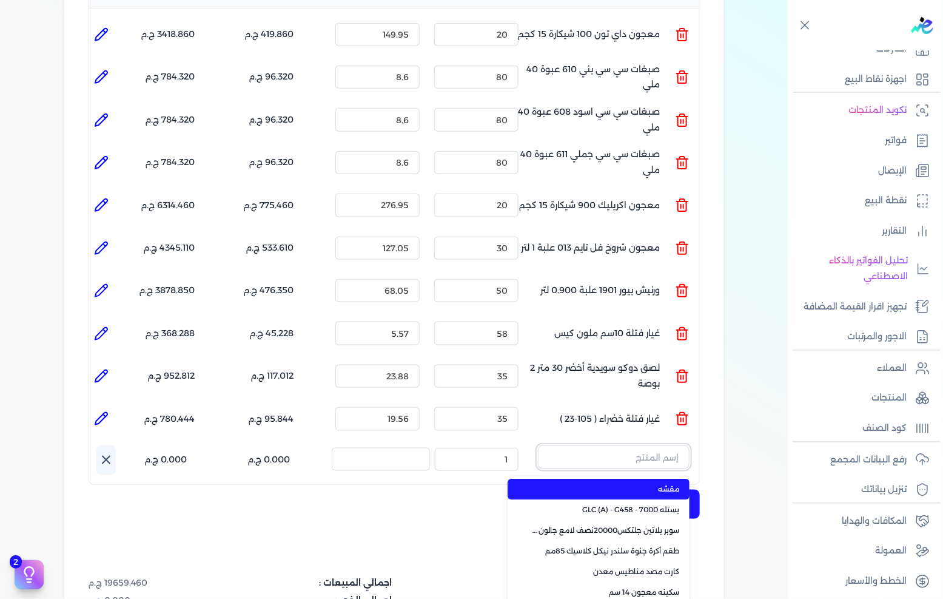
paste input "سيلكون كينج بست شفاف"
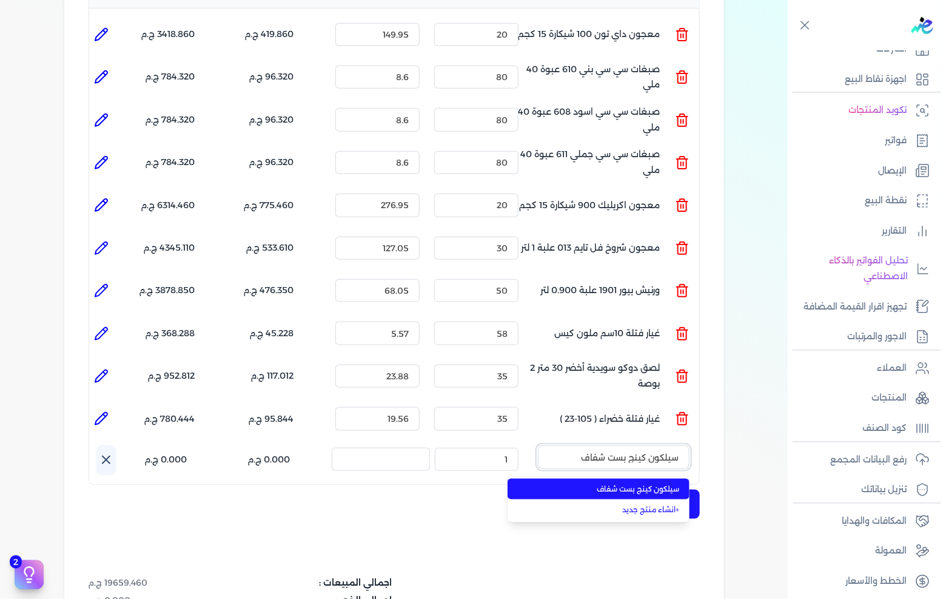
type input "سيلكون كينج بست شفاف"
click at [596, 483] on span "سيلكون كينج بست شفاف" at bounding box center [606, 488] width 148 height 11
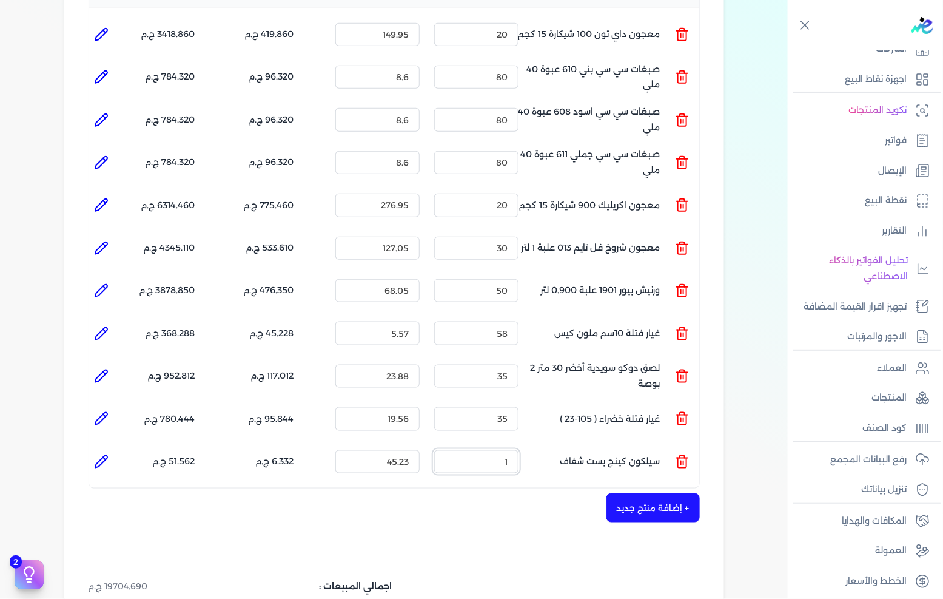
click at [484, 450] on input "1" at bounding box center [476, 461] width 84 height 23
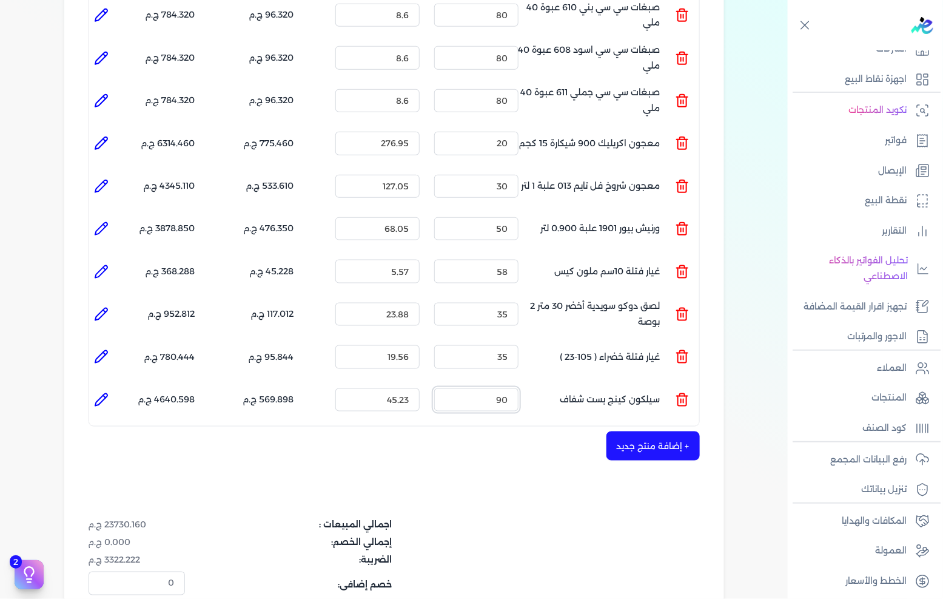
scroll to position [471, 0]
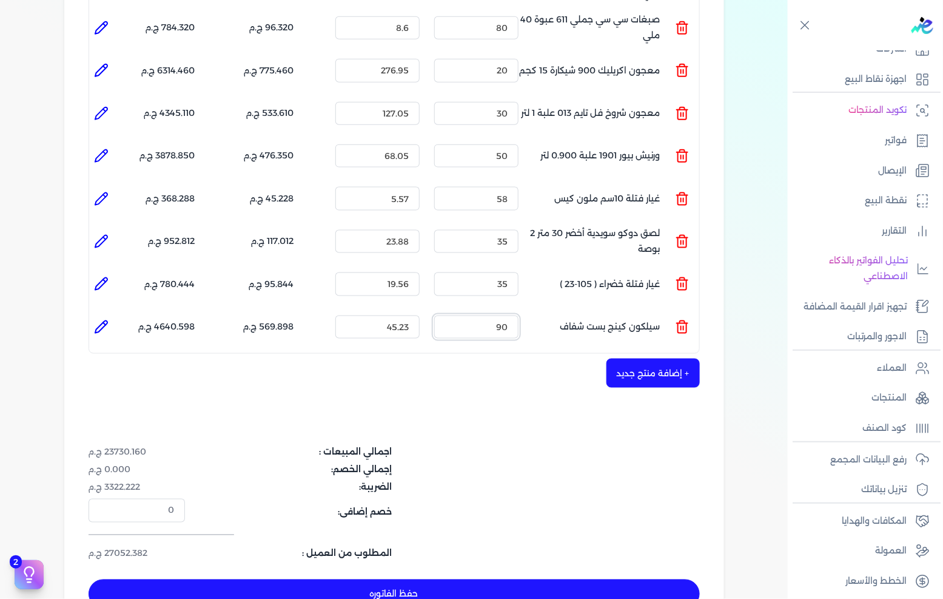
type input "90"
click at [649, 359] on button "+ إضافة منتج جديد" at bounding box center [653, 373] width 93 height 29
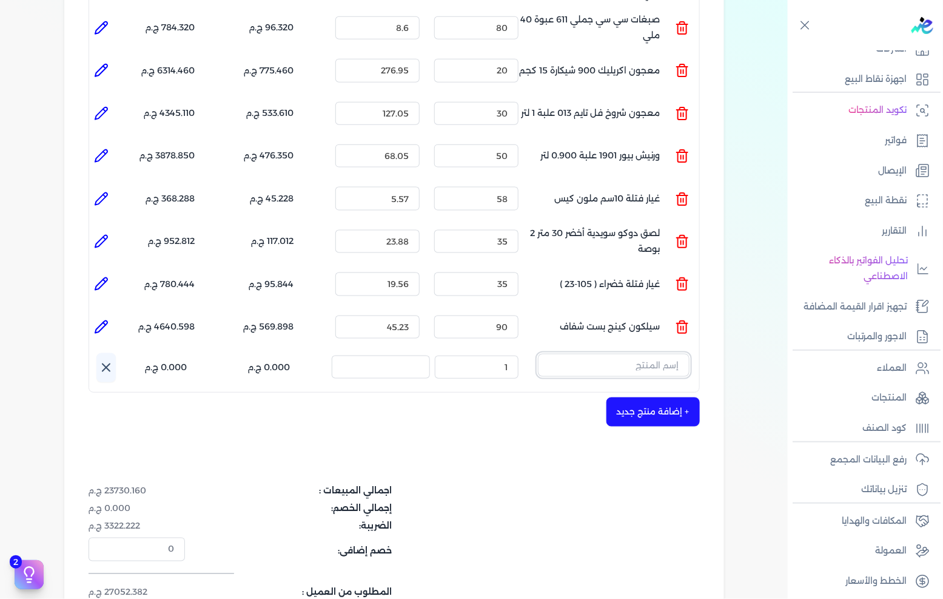
click at [599, 354] on input "text" at bounding box center [614, 365] width 152 height 23
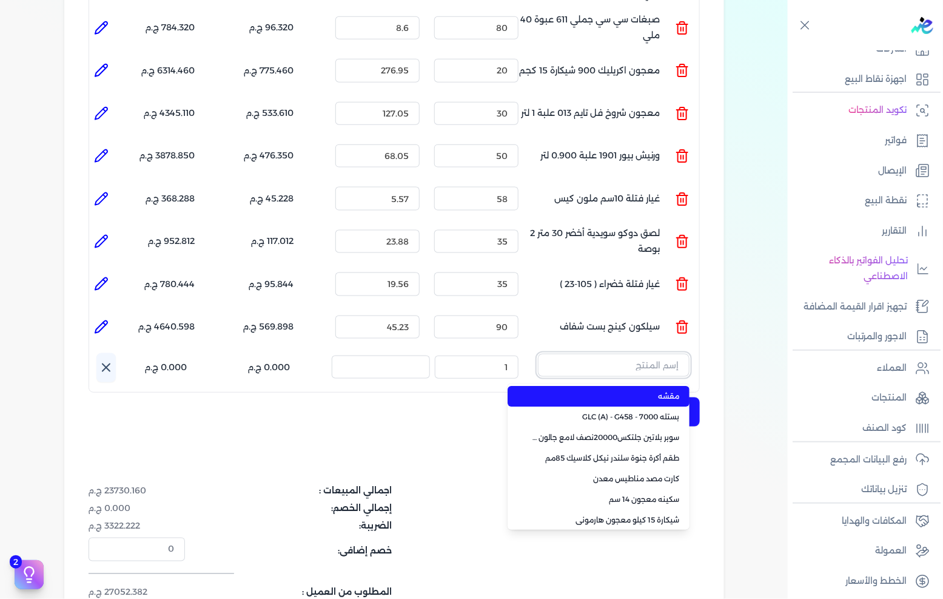
paste input "بستلة طيبة 13 كيلو قائم"
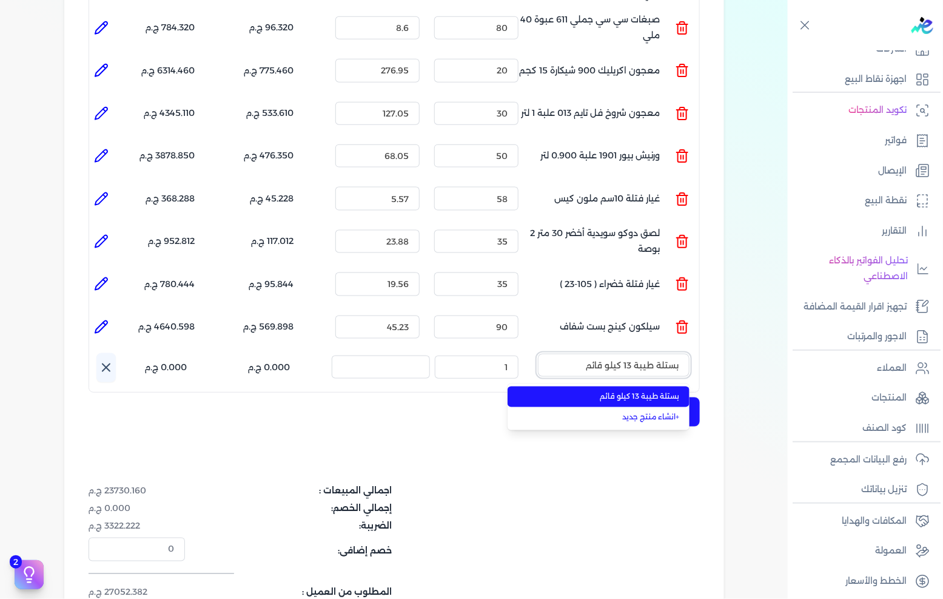
type input "بستلة طيبة 13 كيلو قائم"
click at [573, 391] on span "بستلة طيبة 13 كيلو قائم" at bounding box center [606, 396] width 148 height 11
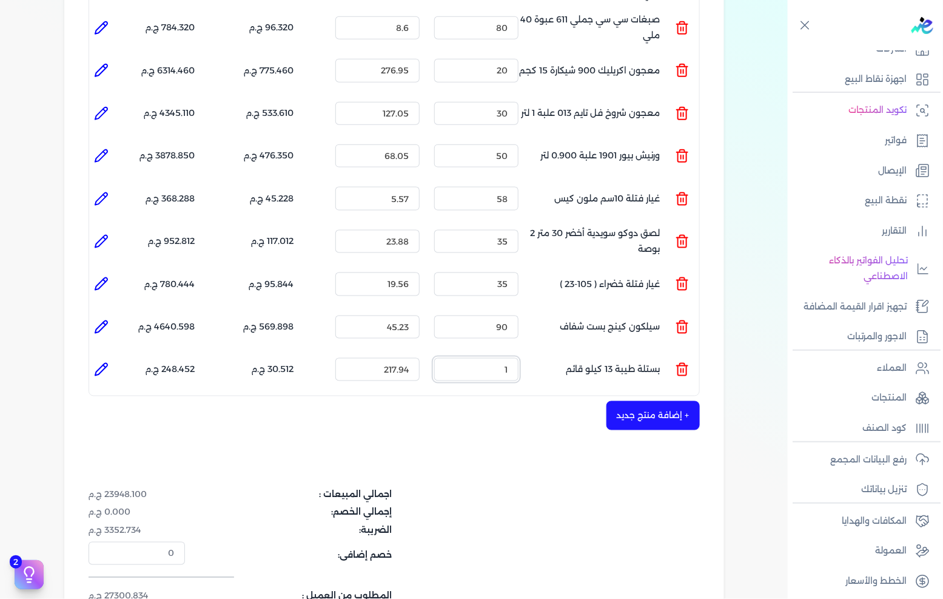
click at [479, 358] on input "1" at bounding box center [476, 369] width 84 height 23
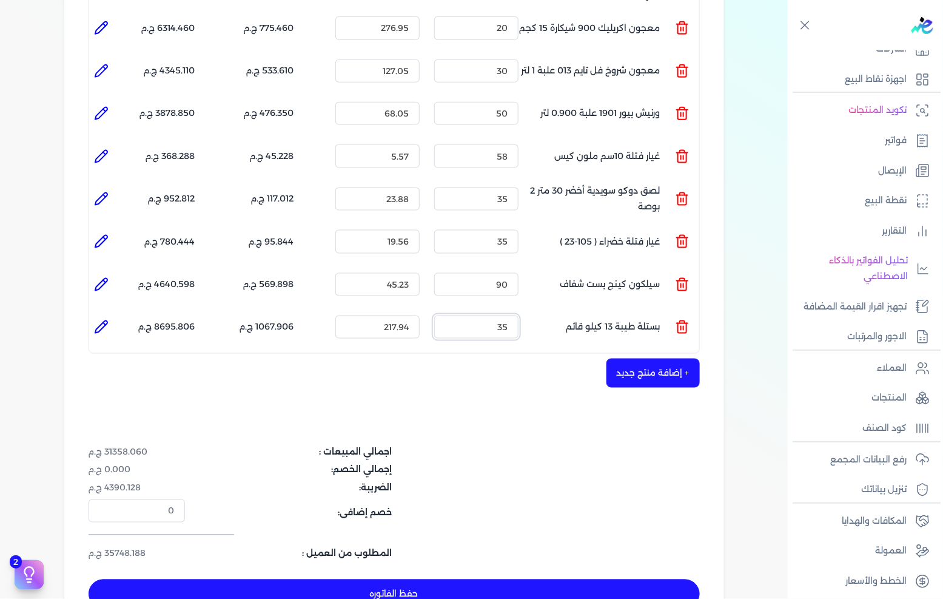
scroll to position [607, 0]
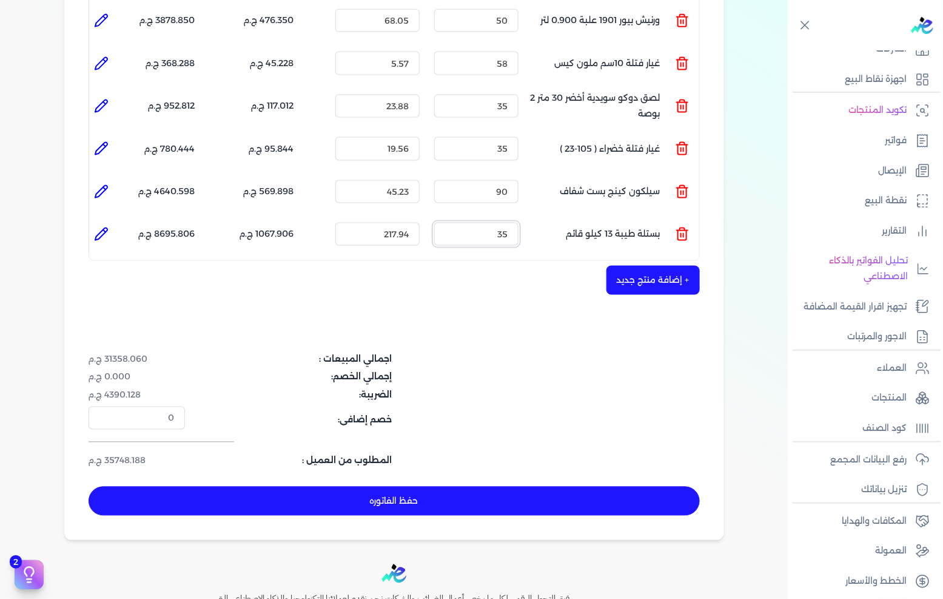
type input "35"
click at [616, 267] on button "+ إضافة منتج جديد" at bounding box center [653, 280] width 93 height 29
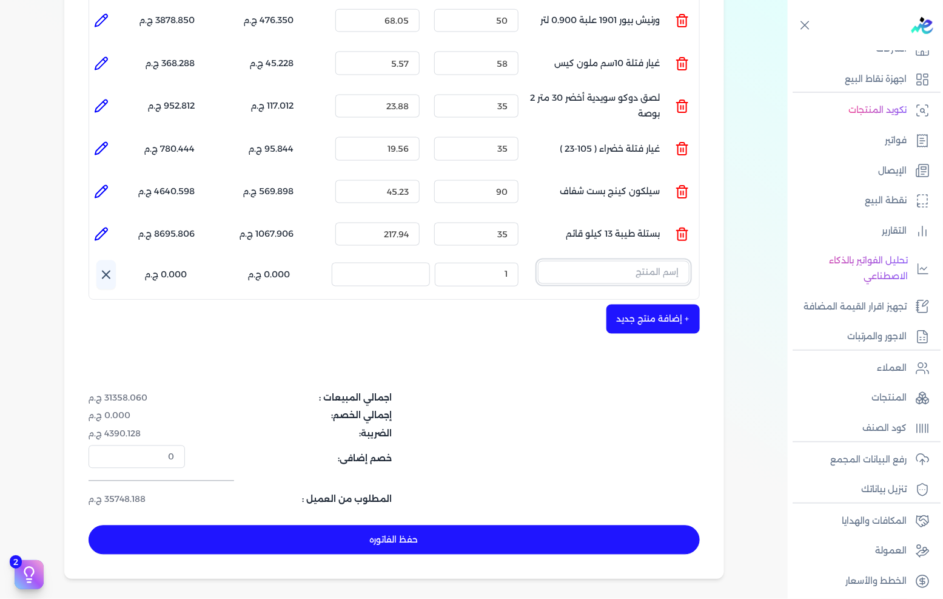
click at [622, 261] on input "text" at bounding box center [614, 272] width 152 height 23
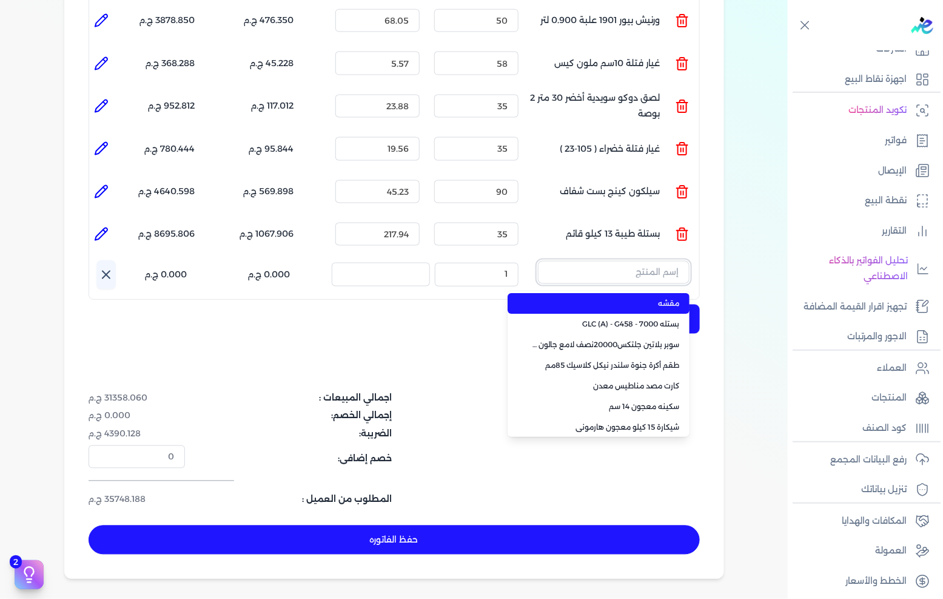
paste input "بستله 9 لتر ديرتون ابيض PP"
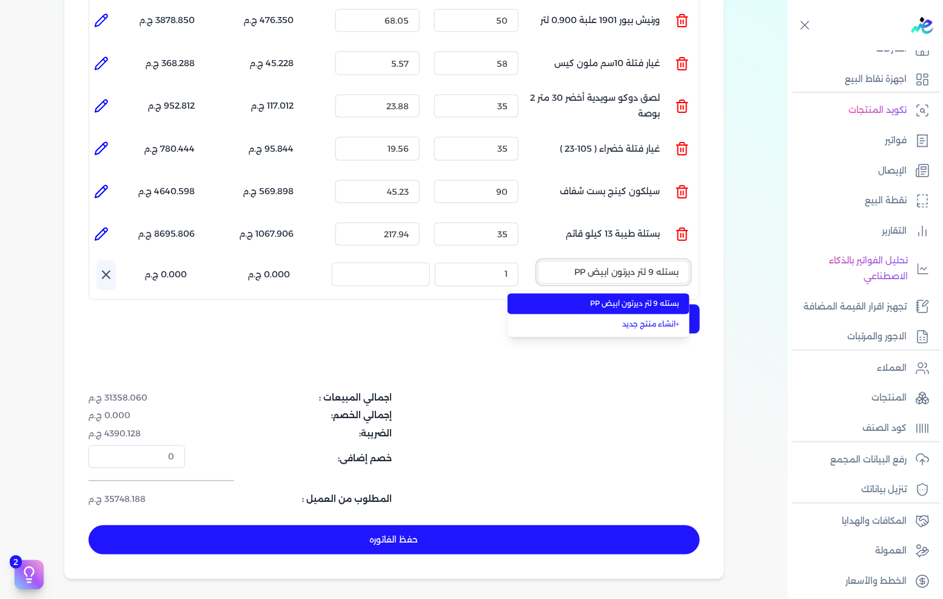
type input "بستله 9 لتر ديرتون ابيض PP"
click at [597, 298] on span "بستله 9 لتر ديرتون ابيض PP" at bounding box center [606, 303] width 148 height 11
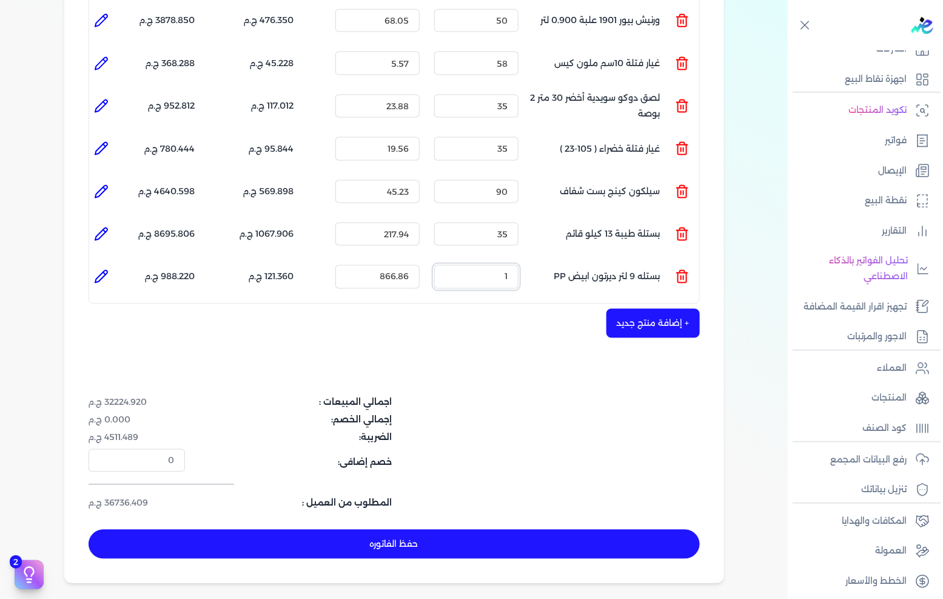
click at [502, 265] on input "1" at bounding box center [476, 276] width 84 height 23
click at [506, 265] on input "45" at bounding box center [476, 276] width 84 height 23
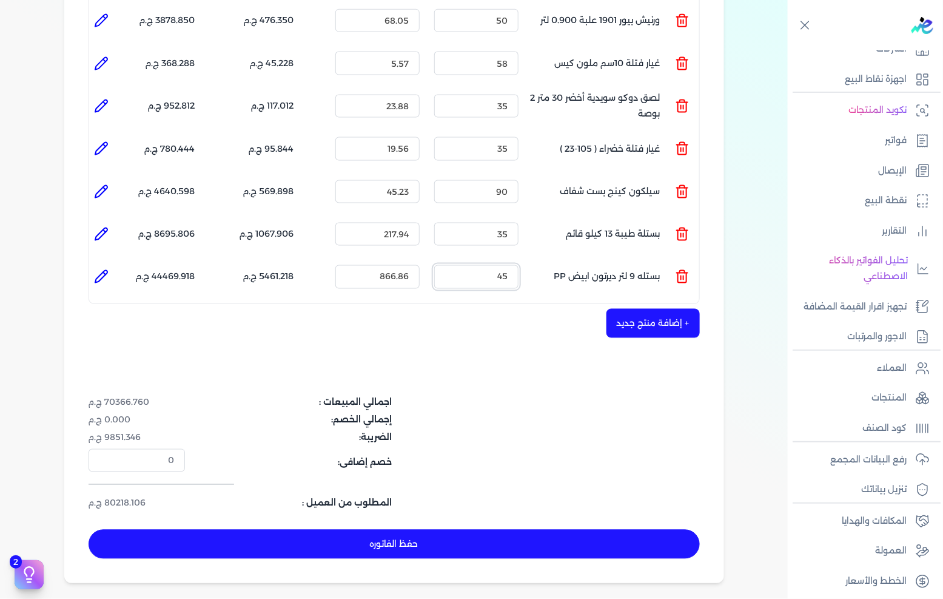
click at [505, 265] on input "45" at bounding box center [476, 276] width 84 height 23
type input "45"
click at [500, 365] on div "شركه الاخوه الثلاثة فتحى السيد على [PERSON_NAME] 288849477 رقم الفاتورة 13494 ف…" at bounding box center [394, 39] width 660 height 1088
click at [647, 309] on button "+ إضافة منتج جديد" at bounding box center [653, 323] width 93 height 29
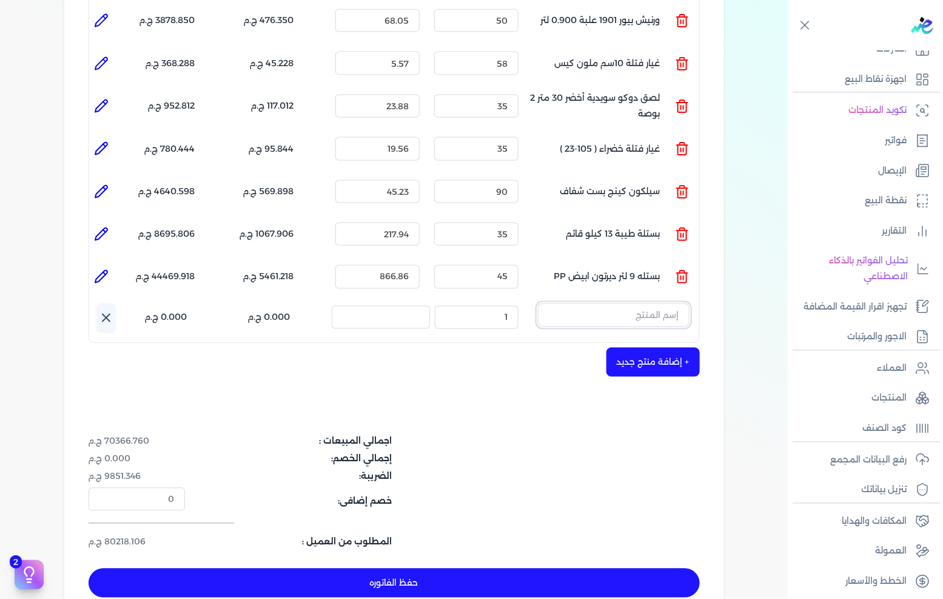
click at [579, 303] on input "text" at bounding box center [614, 314] width 152 height 23
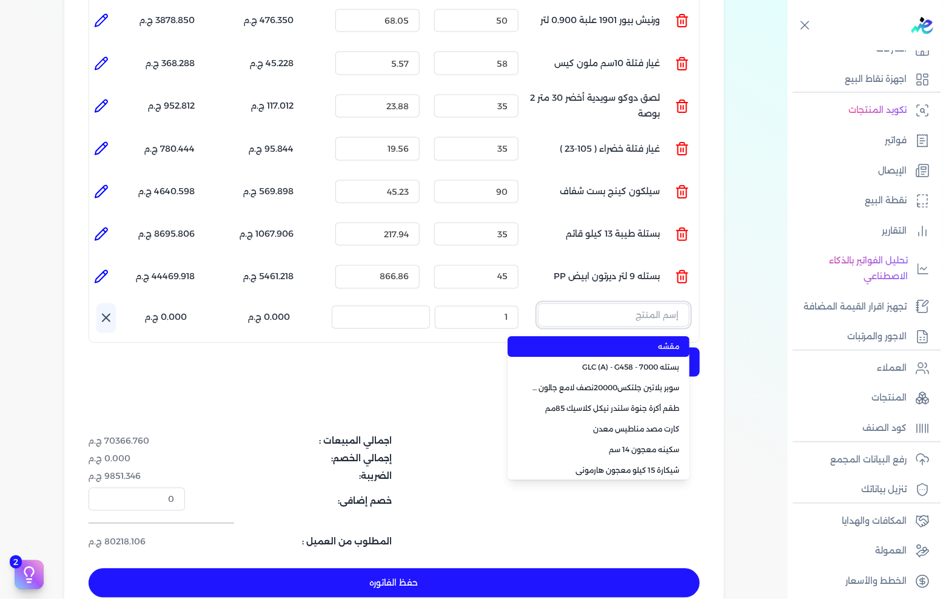
paste input "جالون 2.100سانيتون ابيض"
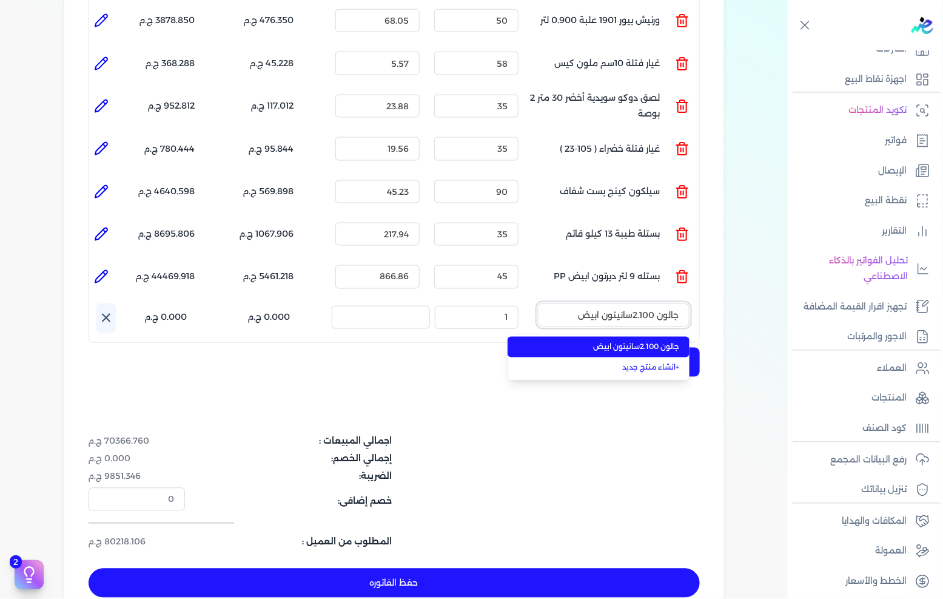
type input "جالون 2.100سانيتون ابيض"
click at [576, 342] on span "جالون 2.100سانيتون ابيض" at bounding box center [606, 347] width 148 height 11
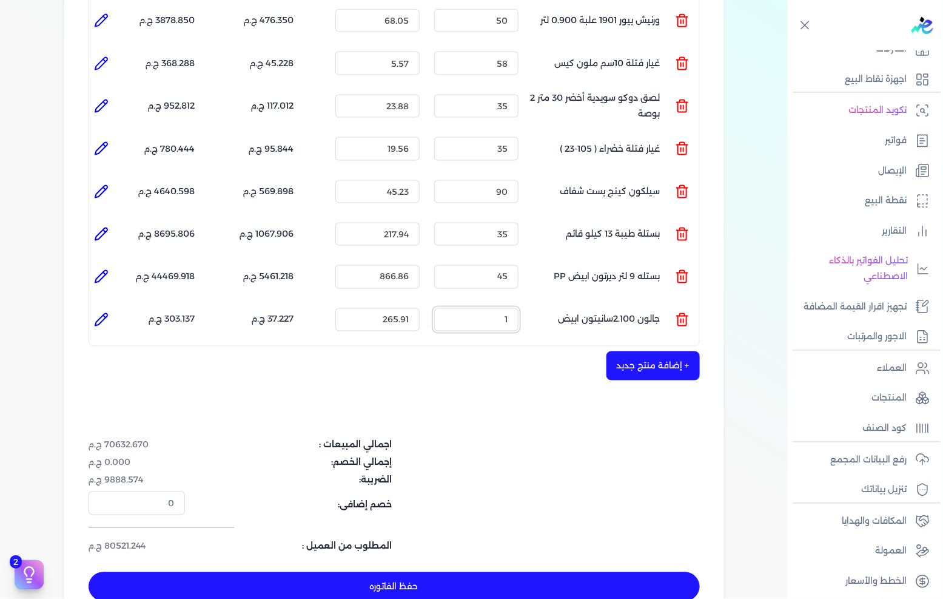
click at [484, 308] on input "1" at bounding box center [476, 319] width 84 height 23
type input "32"
click at [675, 351] on button "+ إضافة منتج جديد" at bounding box center [653, 365] width 93 height 29
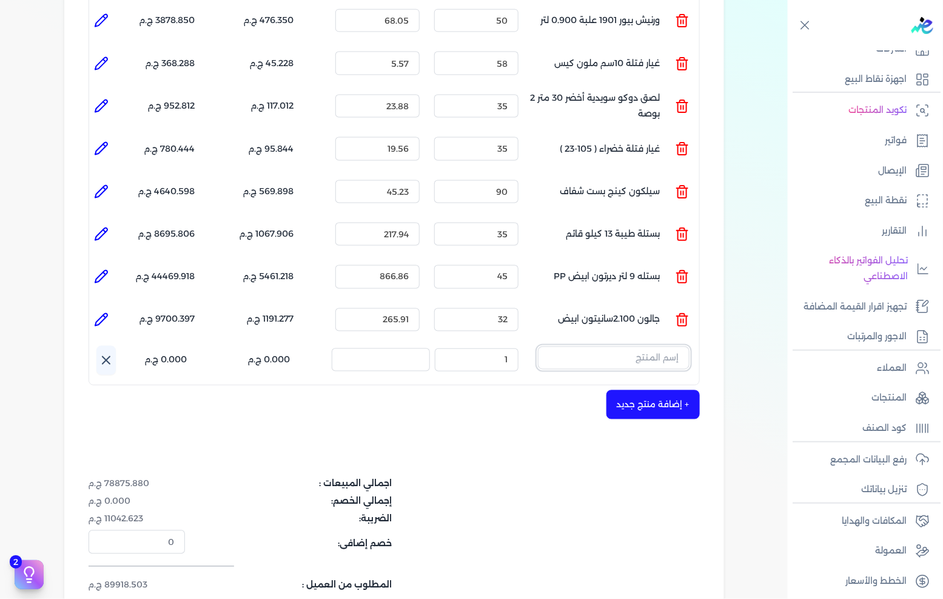
click at [582, 346] on input "text" at bounding box center [614, 357] width 152 height 23
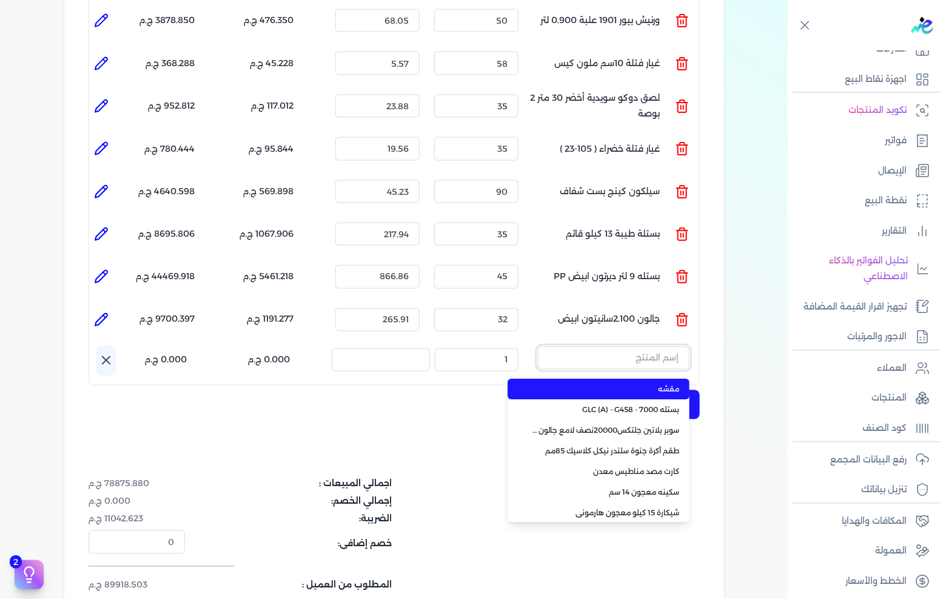
paste input "جالون2.5كجم صافى"
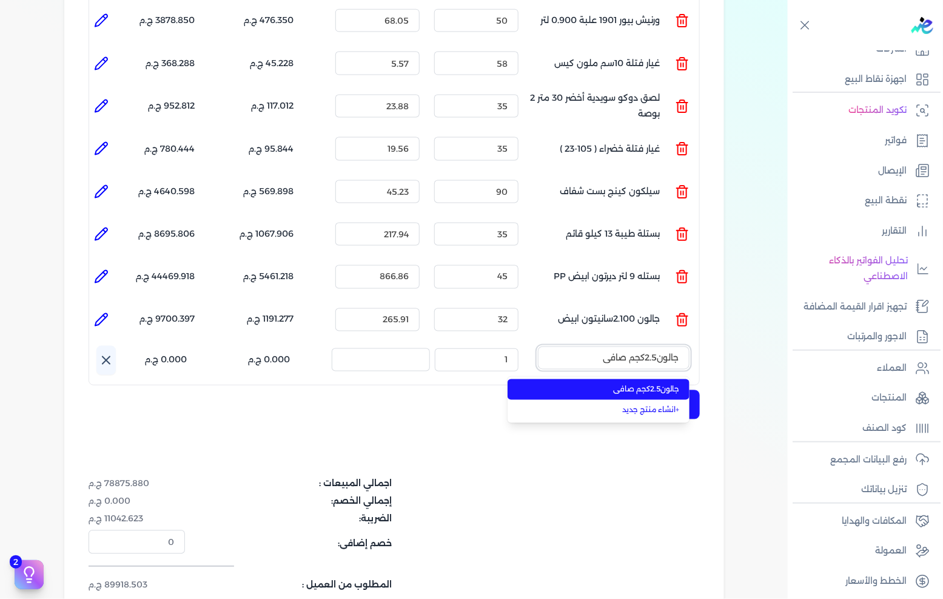
type input "جالون2.5كجم صافى"
click at [567, 384] on span "جالون2.5كجم صافى" at bounding box center [606, 389] width 148 height 11
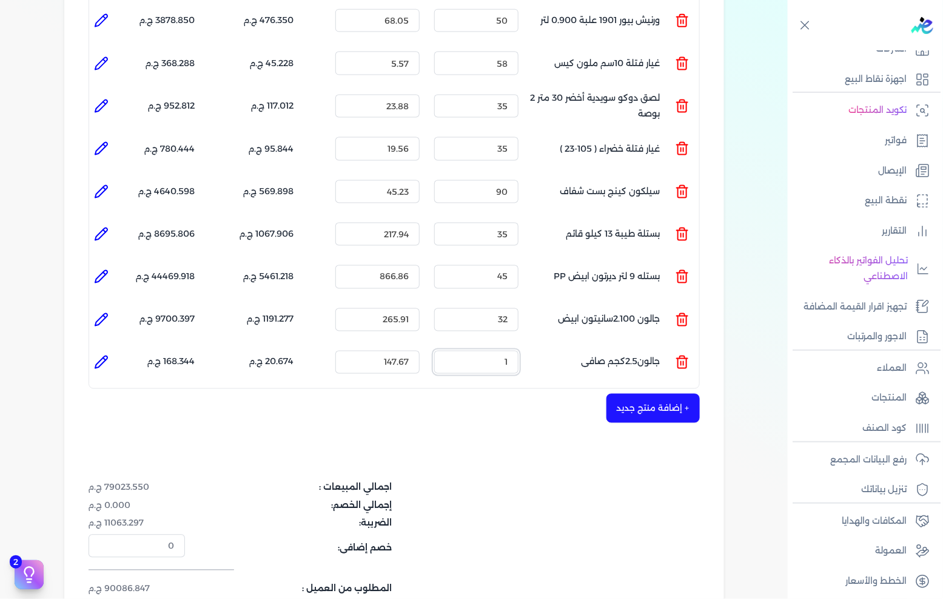
click at [494, 351] on input "1" at bounding box center [476, 362] width 84 height 23
type input "15"
click at [671, 394] on button "+ إضافة منتج جديد" at bounding box center [653, 408] width 93 height 29
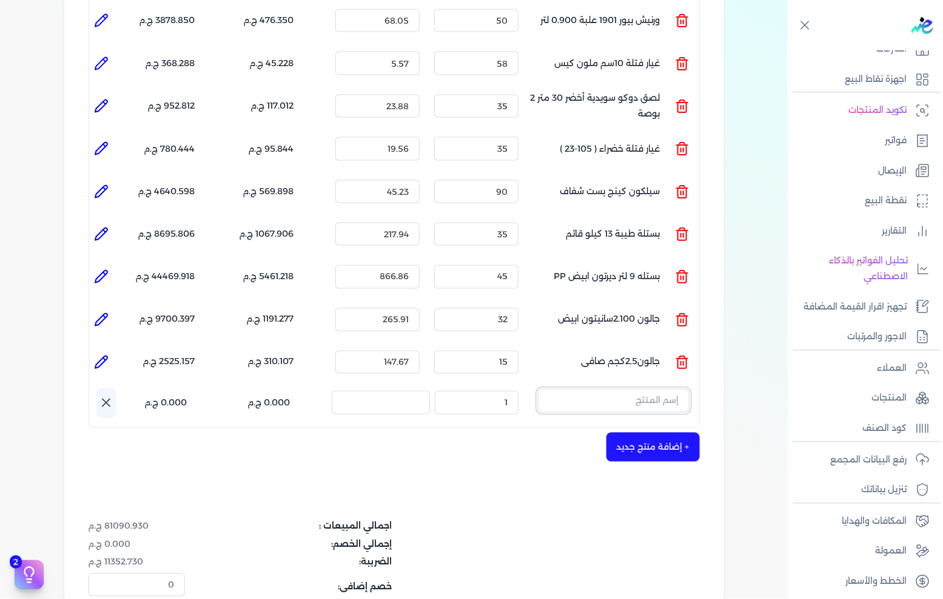
click at [629, 389] on input "text" at bounding box center [614, 400] width 152 height 23
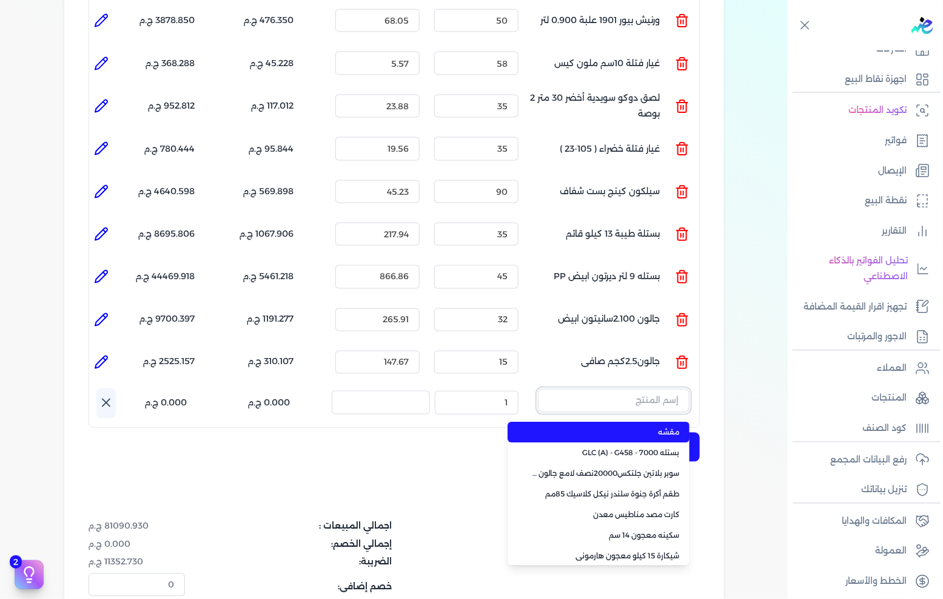
paste input "عبوة .425 لتر نصف ارتكس احمر 650"
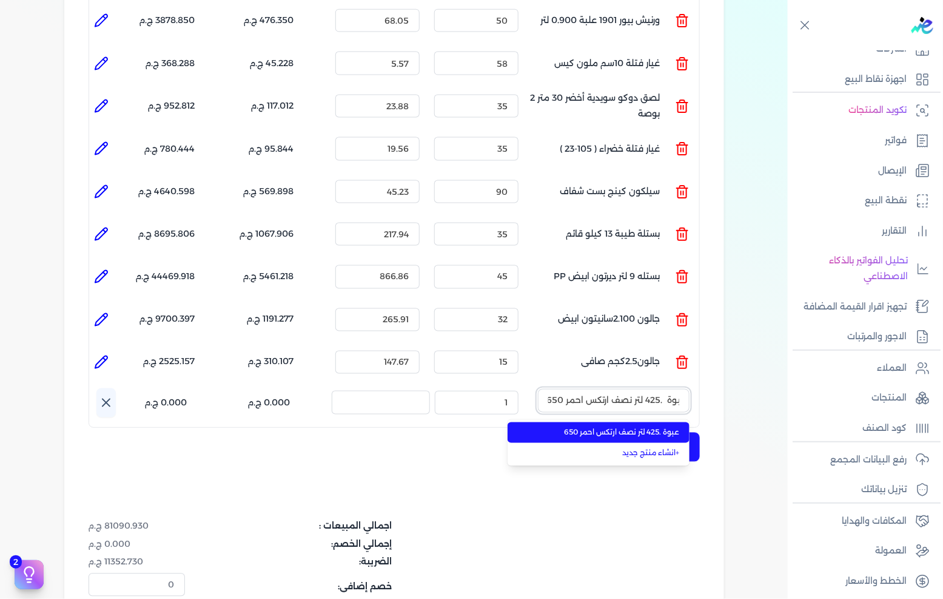
type input "عبوة .425 لتر نصف ارتكس احمر 650"
click at [617, 420] on ul "عبوة .425 لتر نصف ارتكس احمر 650 + انشاء منتج جديد" at bounding box center [599, 443] width 182 height 46
click at [602, 422] on li "عبوة .425 لتر نصف ارتكس احمر 650" at bounding box center [599, 432] width 182 height 21
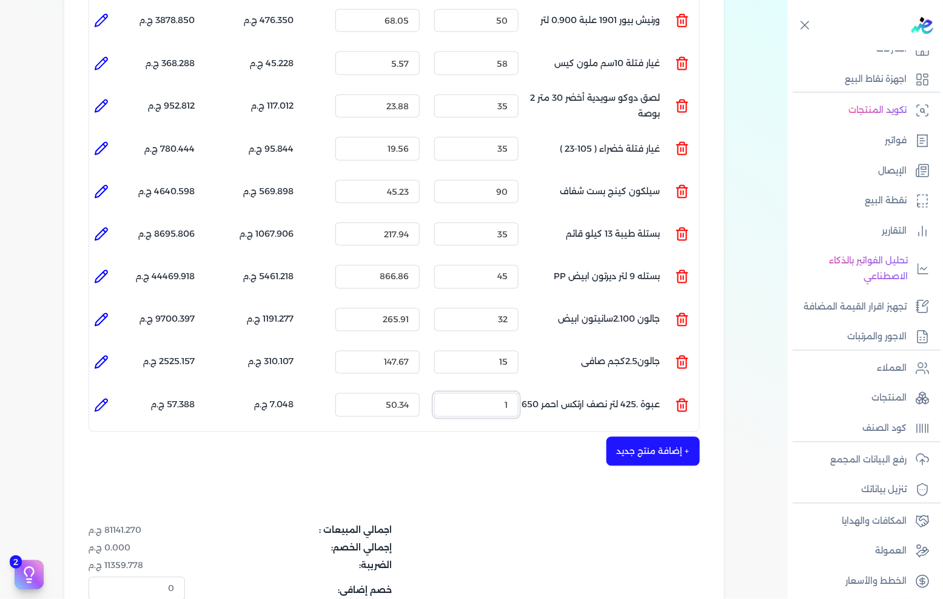
click at [498, 393] on input "1" at bounding box center [476, 404] width 84 height 23
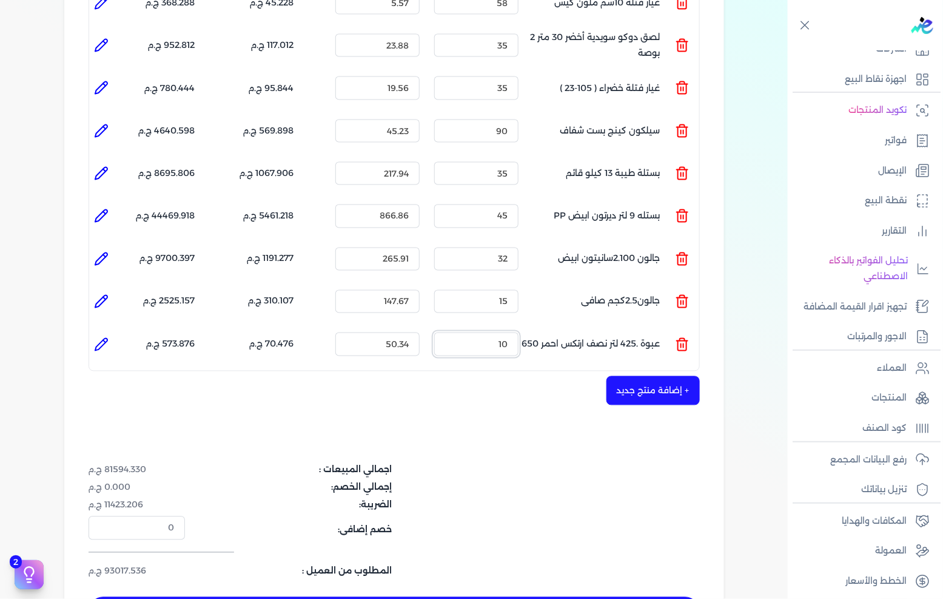
scroll to position [741, 0]
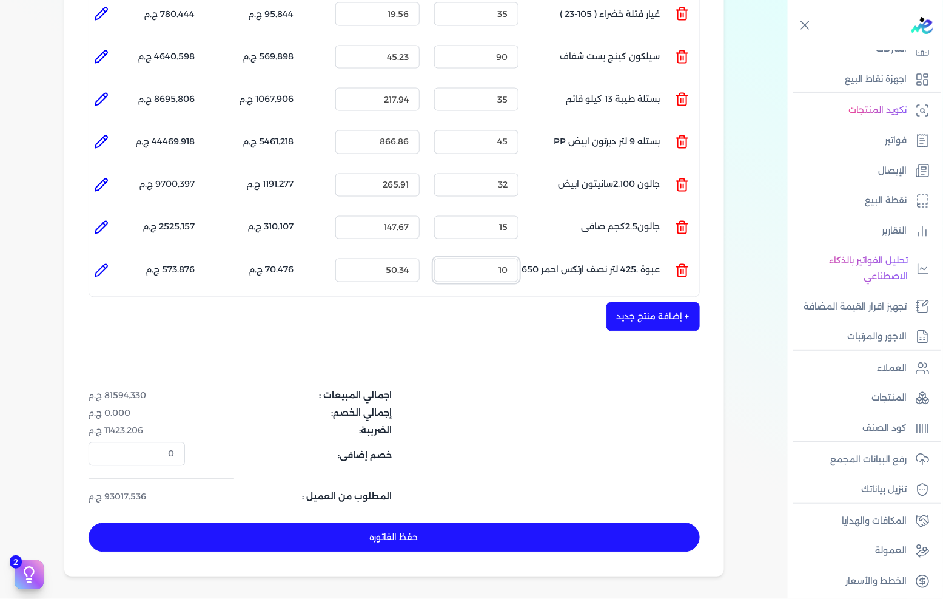
type input "10"
click at [608, 302] on div "+ إضافة منتج جديد" at bounding box center [394, 316] width 611 height 29
click at [629, 302] on button "+ إضافة منتج جديد" at bounding box center [653, 316] width 93 height 29
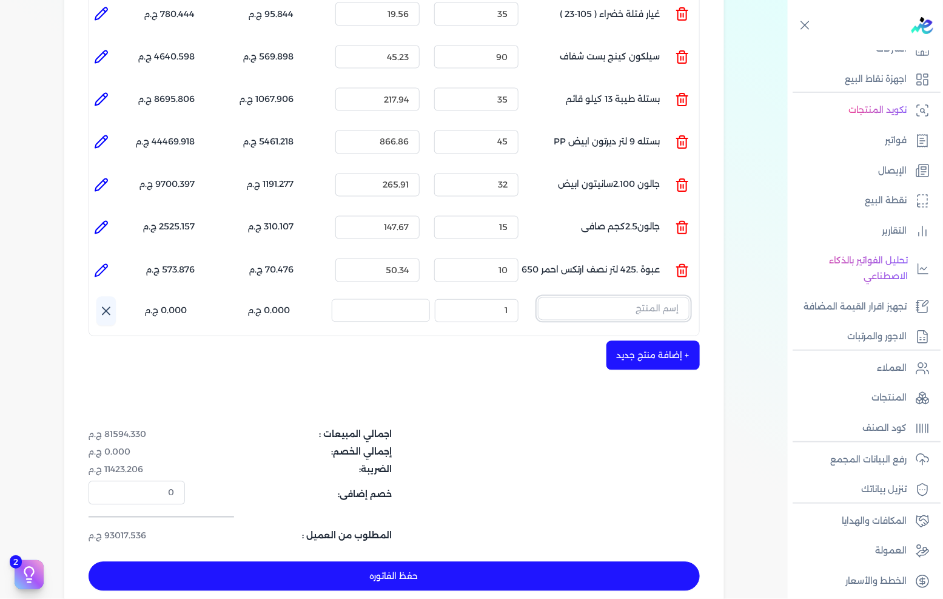
click at [615, 297] on input "text" at bounding box center [614, 308] width 152 height 23
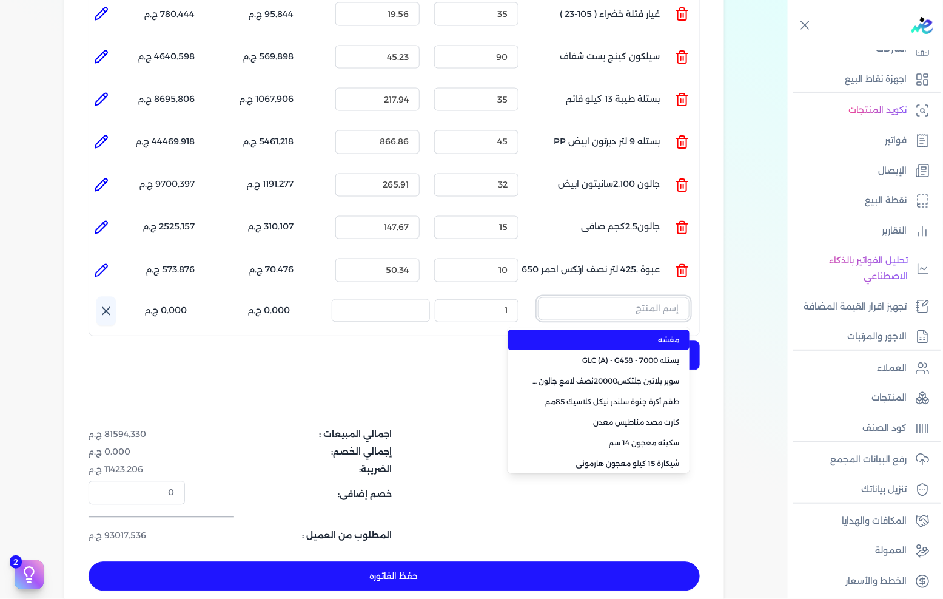
paste input "عبوة .425 لتر نصف ارتكس اسود 890"
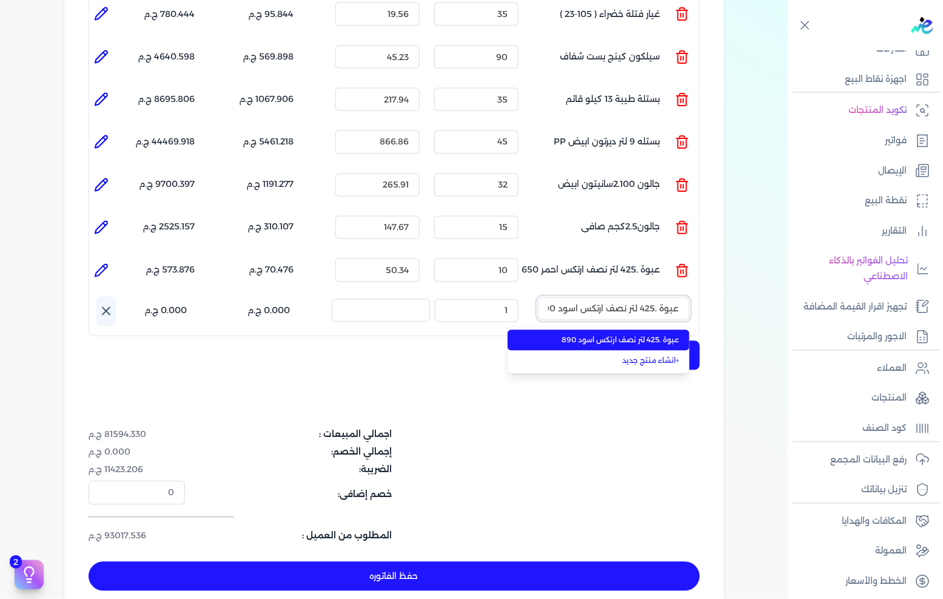
scroll to position [0, -7]
type input "عبوة .425 لتر نصف ارتكس اسود 890"
click at [601, 335] on span "عبوة .425 لتر نصف ارتكس اسود 890" at bounding box center [606, 340] width 148 height 11
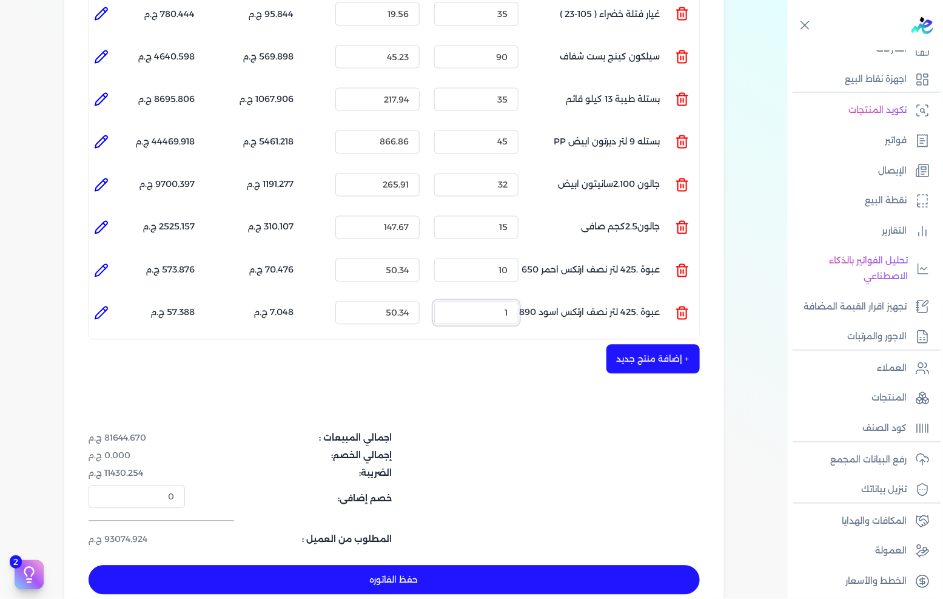
click at [479, 302] on input "1" at bounding box center [476, 313] width 84 height 23
drag, startPoint x: 479, startPoint y: 294, endPoint x: 943, endPoint y: 409, distance: 477.6
click at [480, 302] on input "1" at bounding box center [476, 313] width 84 height 23
type input "35"
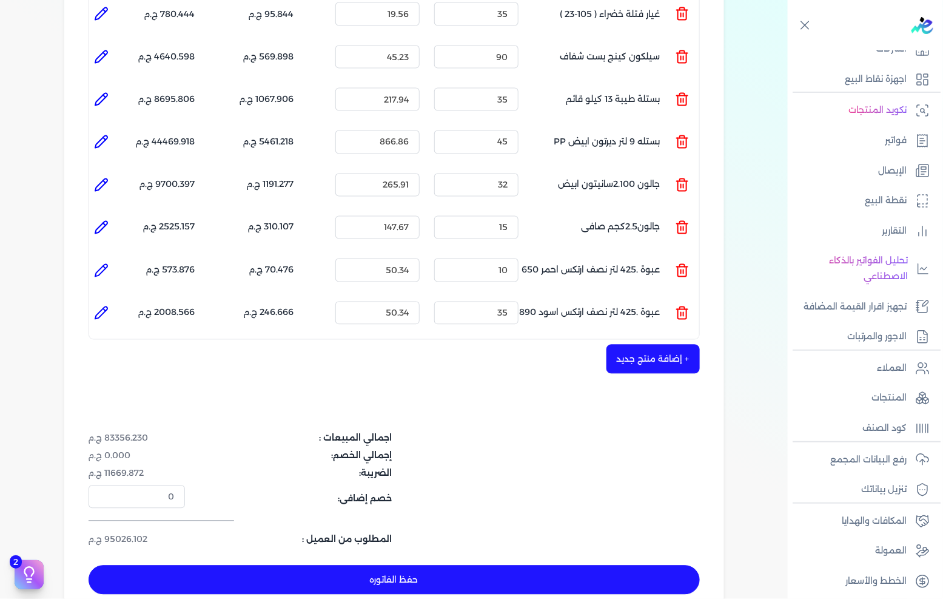
click at [678, 345] on button "+ إضافة منتج جديد" at bounding box center [653, 359] width 93 height 29
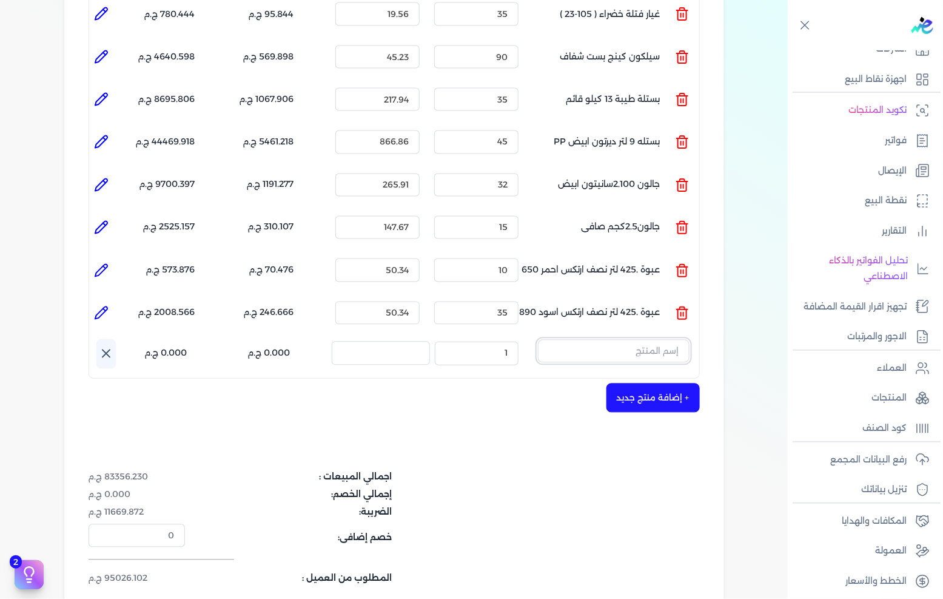
click at [603, 340] on input "text" at bounding box center [614, 351] width 152 height 23
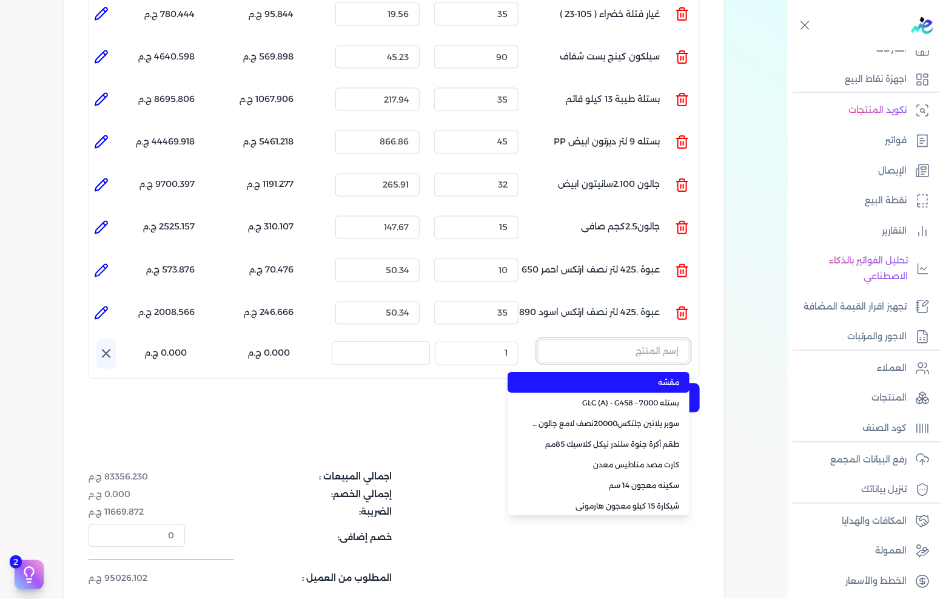
paste input "عبوة 200. من اللتر ربع أرتكس أسود 890"
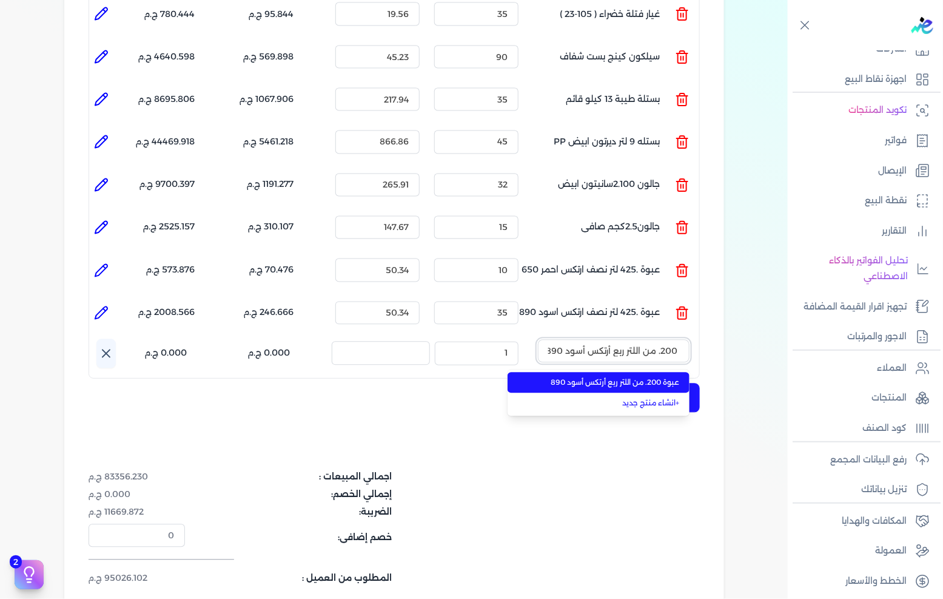
type input "عبوة 200. من اللتر ربع أرتكس أسود 890"
click at [585, 377] on span "عبوة 200. من اللتر ربع أرتكس أسود 890" at bounding box center [606, 382] width 148 height 11
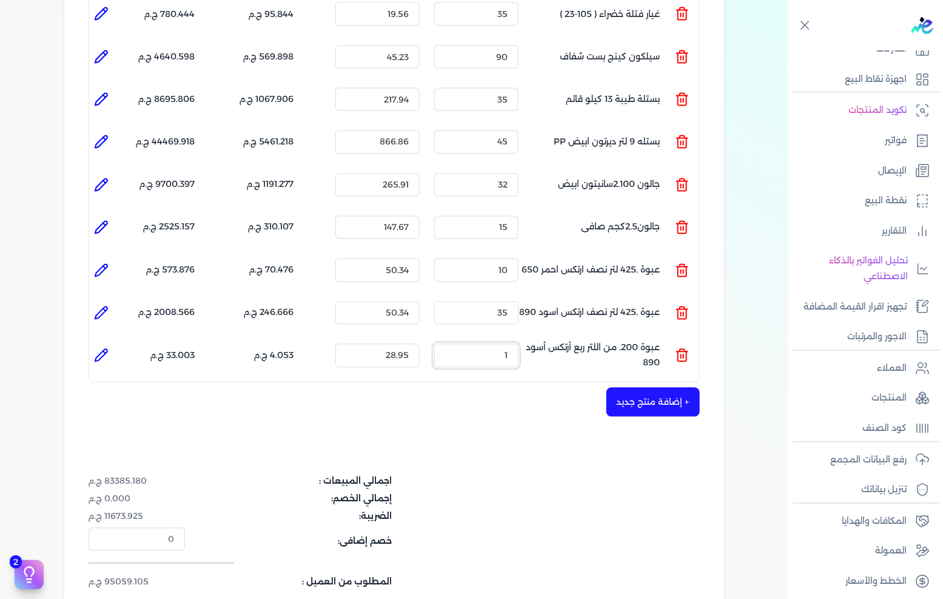
click at [471, 344] on input "1" at bounding box center [476, 355] width 84 height 23
type input "30"
click at [724, 387] on div "شركه الاخوه الثلاثة فتحى السيد على [PERSON_NAME] 288849477 رقم الفاتورة 13494 ف…" at bounding box center [394, 11] width 660 height 1301
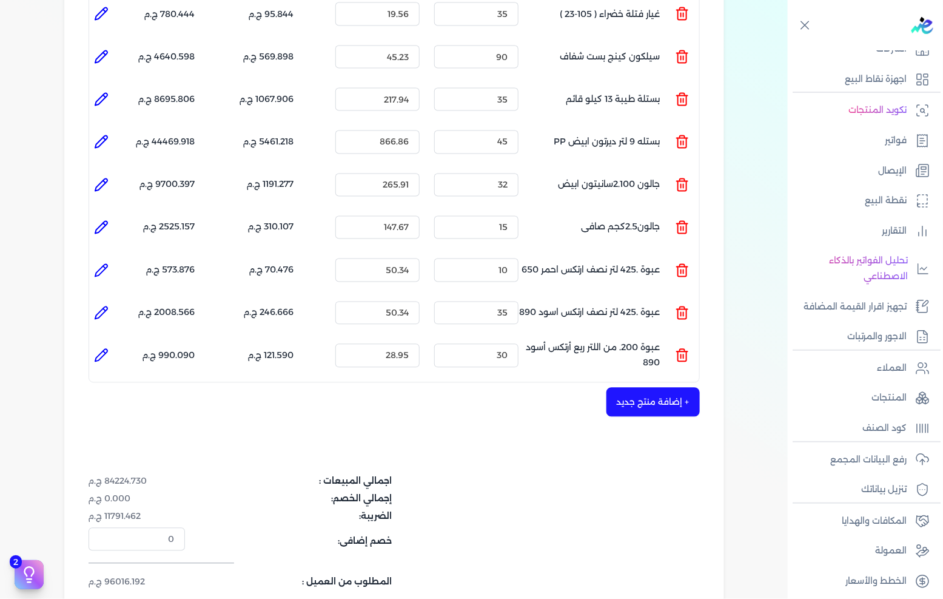
click at [656, 388] on button "+ إضافة منتج جديد" at bounding box center [653, 402] width 93 height 29
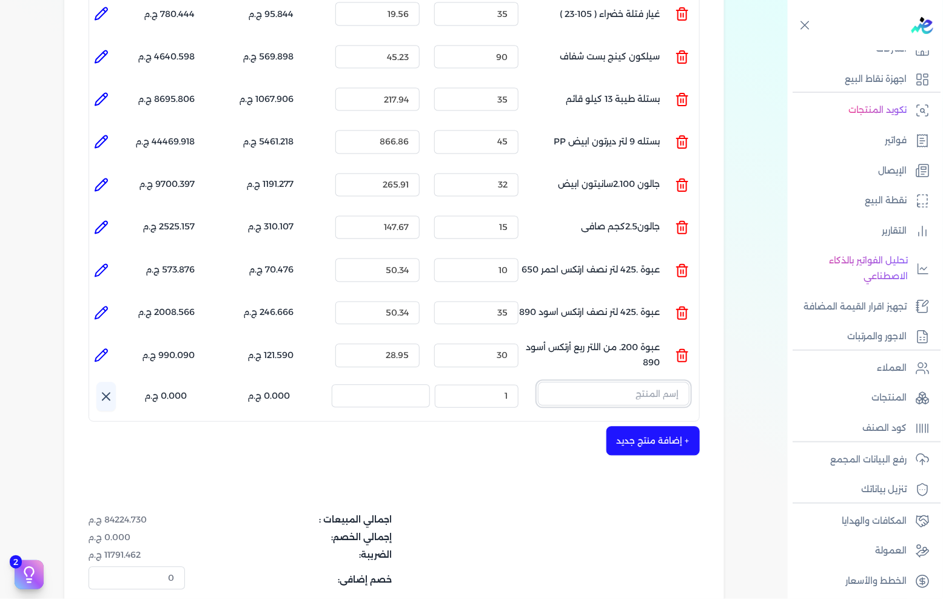
click at [639, 382] on input "text" at bounding box center [614, 393] width 152 height 23
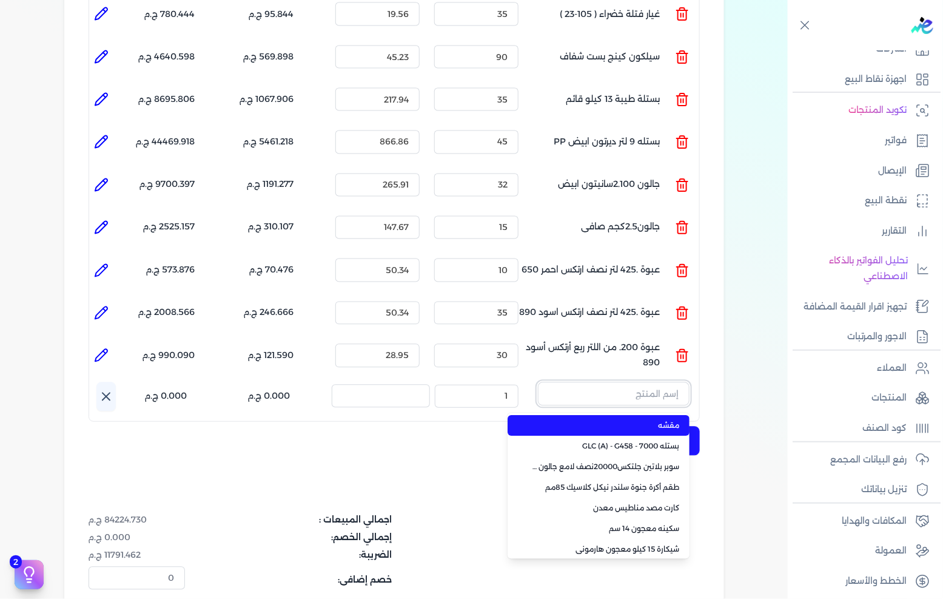
paste input "امبيانس كلر فلفتووا بيز جالون 2.700 لتر"
type input "امبيانس كلر فلفتووا بيز جالون 2.700 لتر"
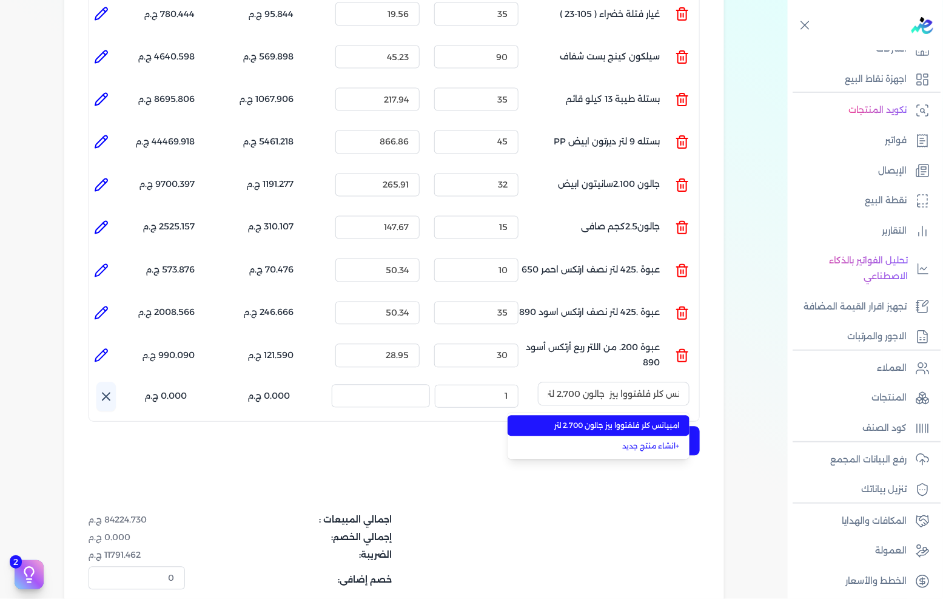
drag, startPoint x: 616, startPoint y: 400, endPoint x: 575, endPoint y: 399, distance: 40.7
click at [615, 420] on span "امبيانس كلر فلفتووا بيز جالون 2.700 لتر" at bounding box center [606, 425] width 148 height 11
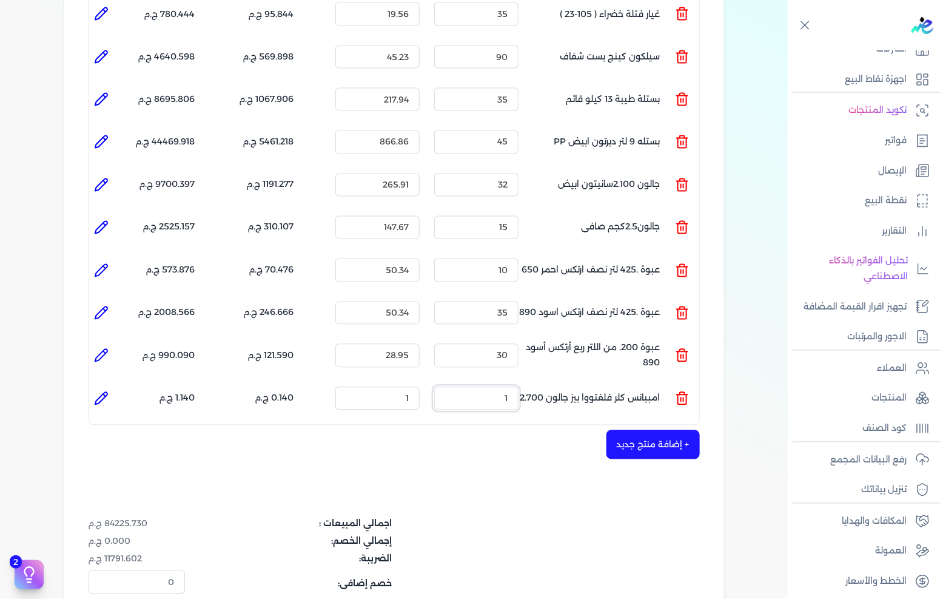
click at [504, 387] on input "1" at bounding box center [476, 398] width 84 height 23
drag, startPoint x: 504, startPoint y: 383, endPoint x: 943, endPoint y: 374, distance: 438.7
click at [504, 387] on input "1" at bounding box center [476, 398] width 84 height 23
type input "25"
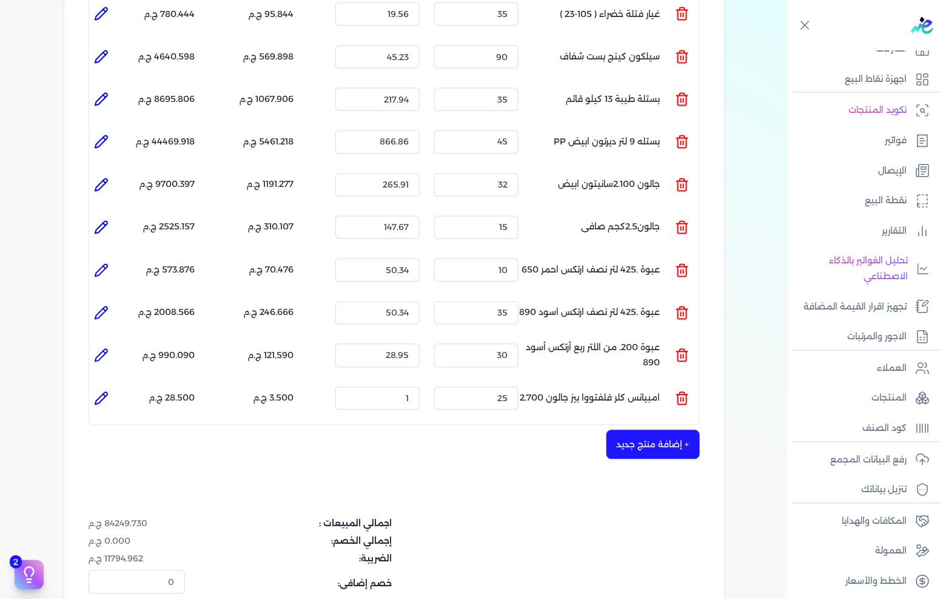
click at [687, 430] on button "+ إضافة منتج جديد" at bounding box center [653, 444] width 93 height 29
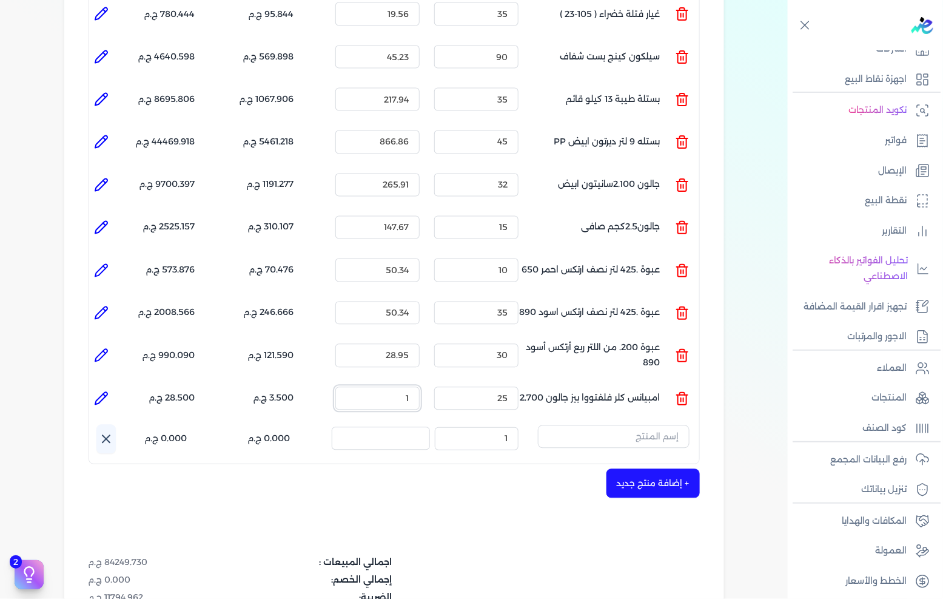
click at [395, 387] on input "1" at bounding box center [377, 398] width 84 height 23
paste input "020.91"
type input "1020.91"
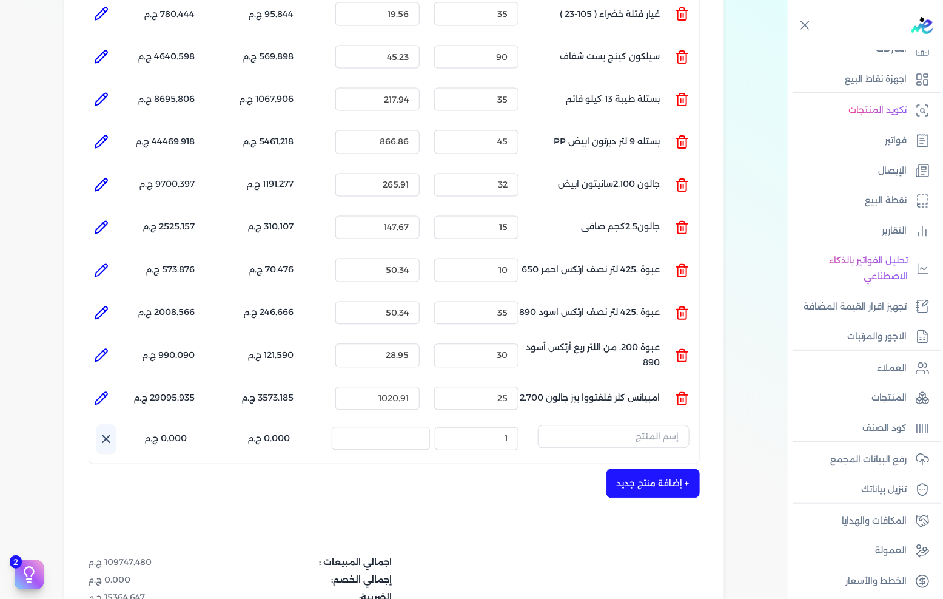
click at [455, 469] on div "+ إضافة منتج جديد" at bounding box center [394, 483] width 611 height 29
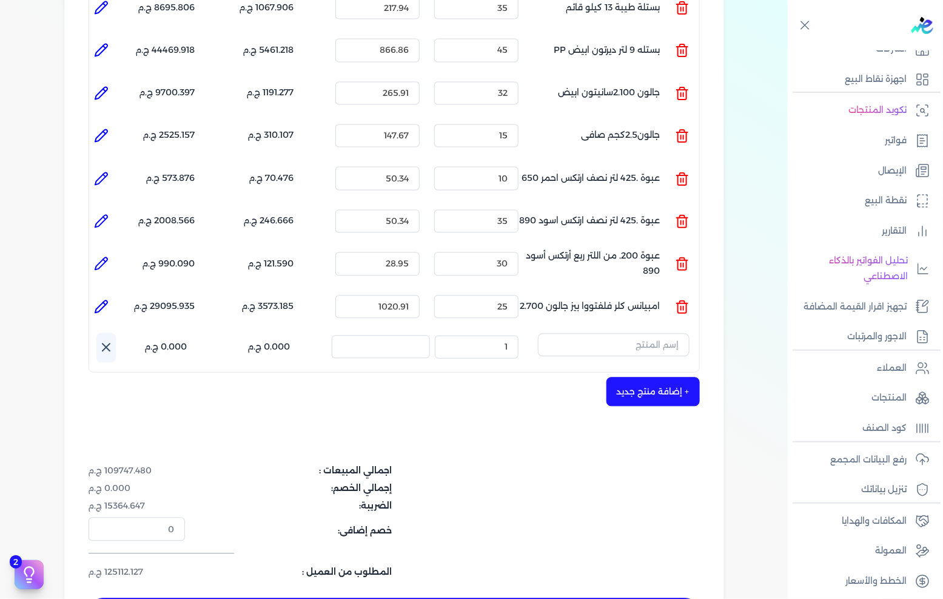
scroll to position [876, 0]
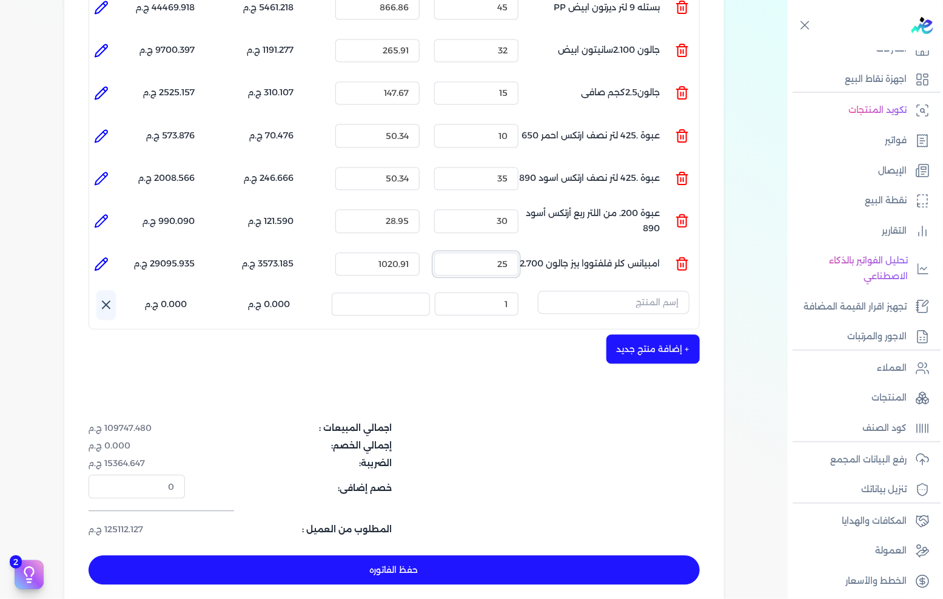
click at [493, 252] on input "25" at bounding box center [476, 263] width 84 height 23
drag, startPoint x: 493, startPoint y: 237, endPoint x: 943, endPoint y: 301, distance: 454.6
click at [499, 252] on input "25" at bounding box center [476, 263] width 84 height 23
click at [110, 297] on icon at bounding box center [106, 304] width 15 height 15
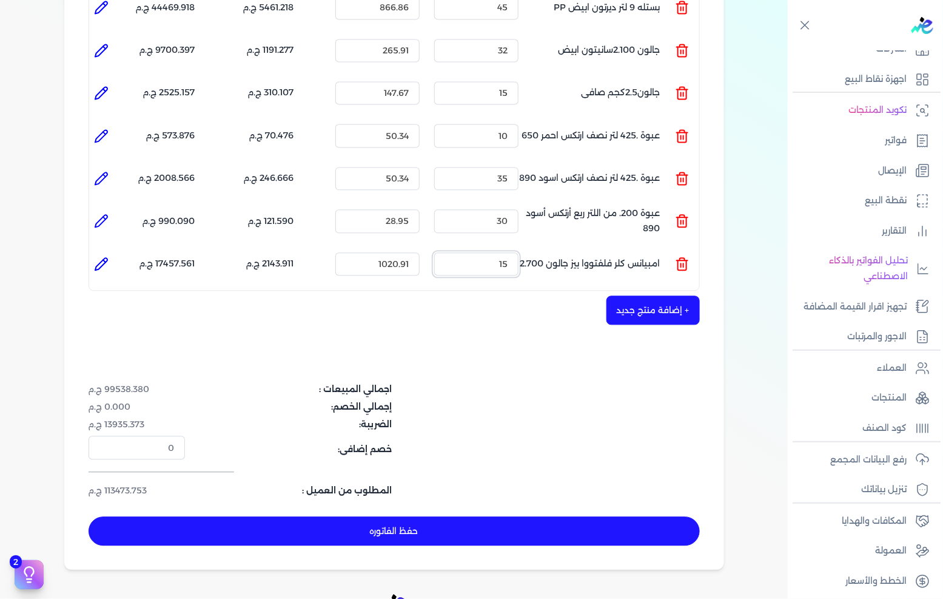
click at [500, 252] on input "15" at bounding box center [476, 263] width 84 height 23
drag, startPoint x: 500, startPoint y: 243, endPoint x: 932, endPoint y: 313, distance: 438.2
click at [500, 252] on input "15" at bounding box center [476, 263] width 84 height 23
type input "1"
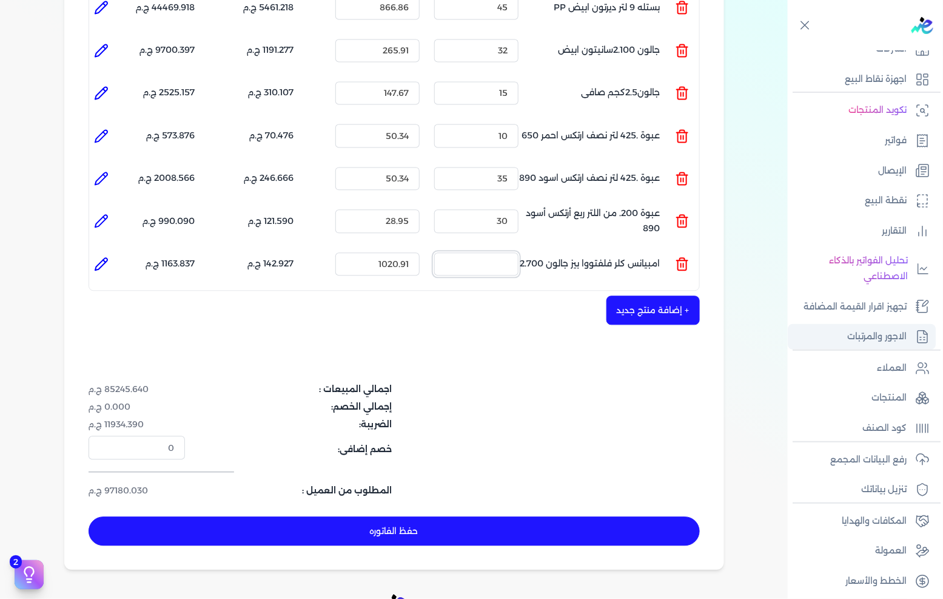
type input "0"
type input "15"
click at [479, 209] on input "30" at bounding box center [476, 220] width 84 height 23
drag, startPoint x: 479, startPoint y: 198, endPoint x: 943, endPoint y: 274, distance: 469.6
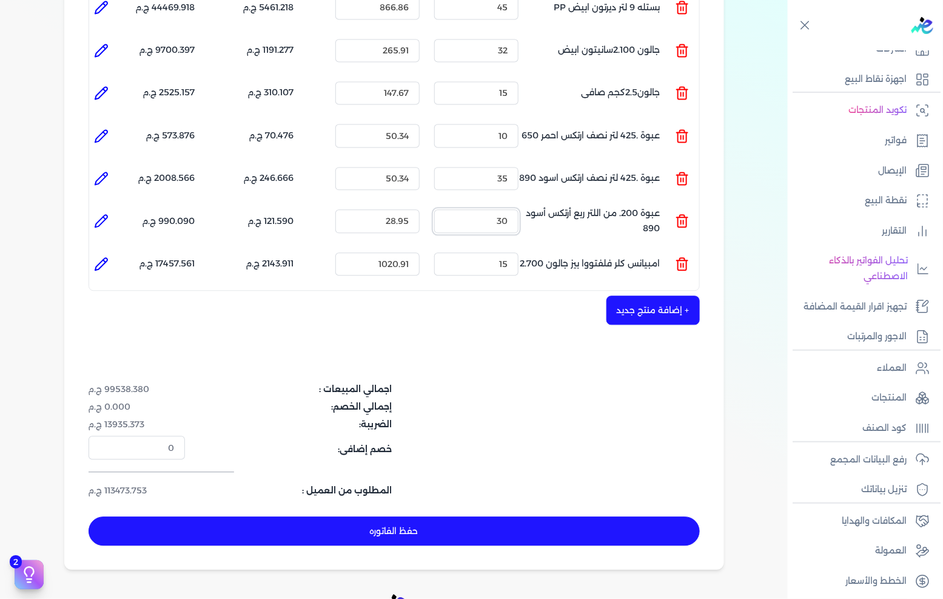
click at [487, 209] on input "30" at bounding box center [476, 220] width 84 height 23
type input "5"
type input "0"
type input "46"
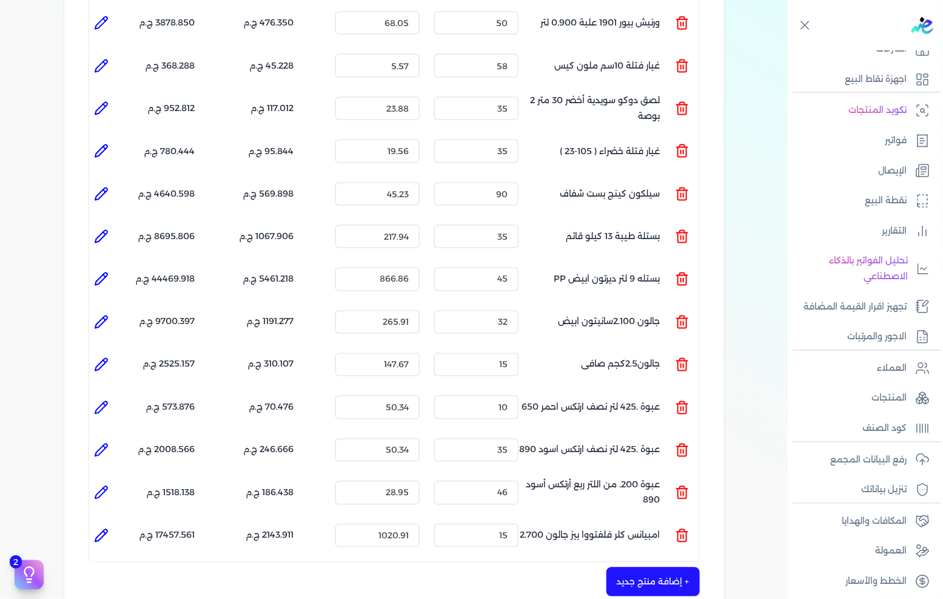
scroll to position [1008, 0]
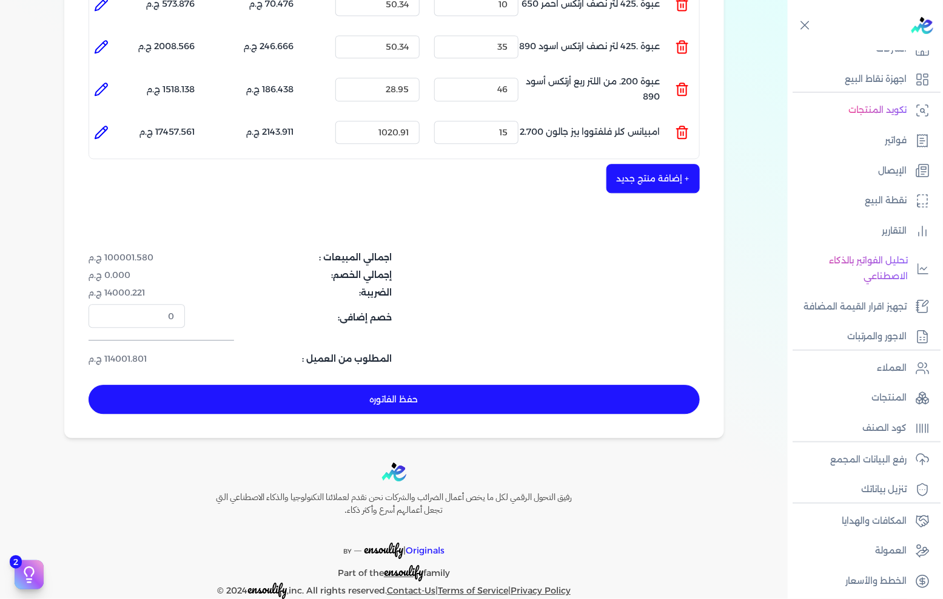
click at [470, 385] on button "حفظ الفاتوره" at bounding box center [394, 399] width 611 height 29
type input "[DATE]"
